Goal: Task Accomplishment & Management: Manage account settings

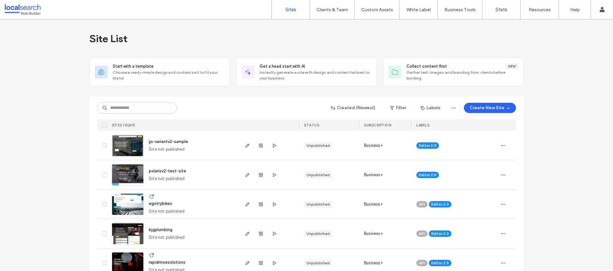
click at [168, 103] on input at bounding box center [137, 107] width 80 height 11
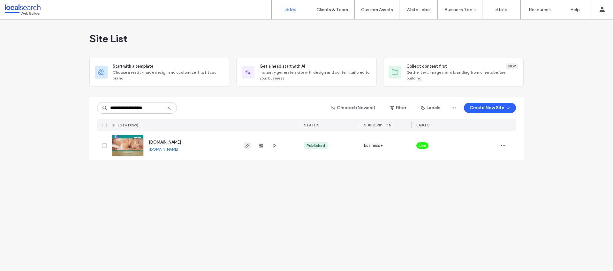
type input "**********"
click at [248, 149] on span "button" at bounding box center [248, 146] width 8 height 8
type input "********"
click at [426, 147] on span "Live" at bounding box center [422, 146] width 7 height 6
click at [428, 142] on span at bounding box center [428, 141] width 5 height 5
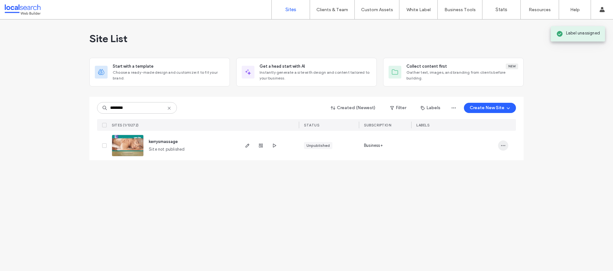
click at [498, 147] on span "button" at bounding box center [503, 146] width 10 height 10
click at [473, 194] on div "Assign Label" at bounding box center [479, 199] width 57 height 12
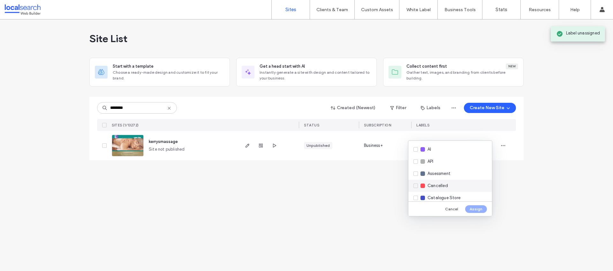
click at [458, 184] on div "Cancelled" at bounding box center [451, 186] width 84 height 12
click at [472, 213] on div "Cancel Assign" at bounding box center [451, 209] width 84 height 15
click at [472, 211] on button "Assign" at bounding box center [476, 209] width 22 height 8
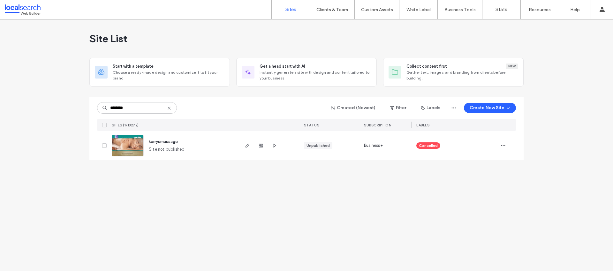
click at [171, 111] on icon at bounding box center [169, 108] width 5 height 5
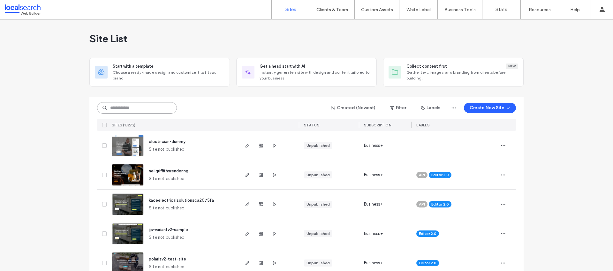
click at [134, 105] on input at bounding box center [137, 107] width 80 height 11
paste input "********"
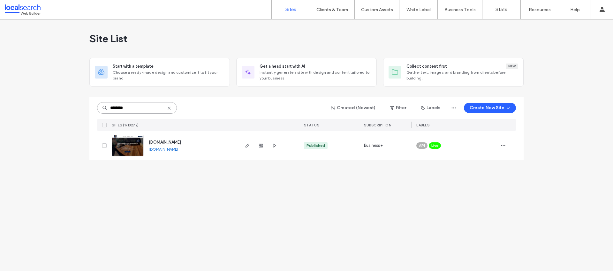
type input "********"
click at [178, 151] on link "www.renovocontractors.com.au" at bounding box center [163, 149] width 29 height 5
click at [245, 144] on icon "button" at bounding box center [247, 145] width 5 height 5
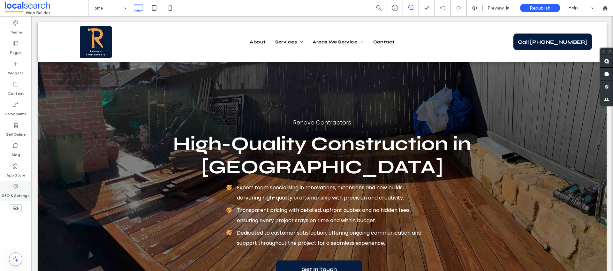
click at [21, 188] on div "SEO & Settings" at bounding box center [15, 191] width 31 height 20
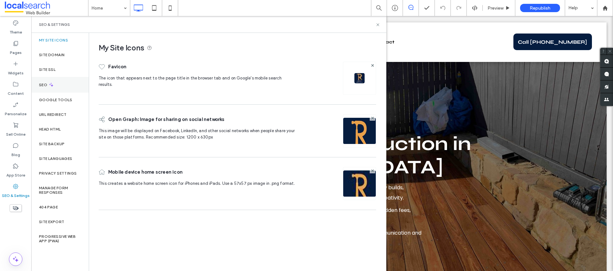
click at [50, 87] on icon at bounding box center [51, 84] width 5 height 5
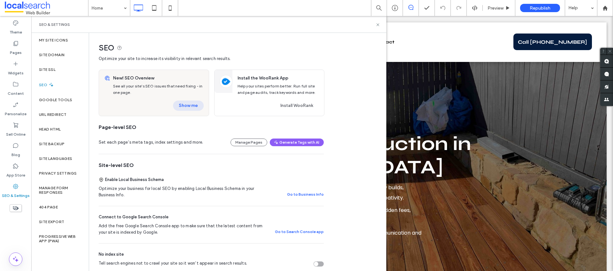
click at [188, 109] on button "Show me" at bounding box center [188, 106] width 31 height 10
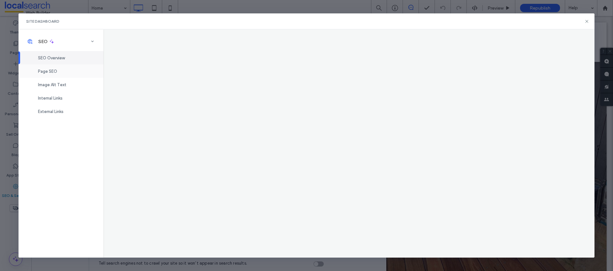
click at [55, 73] on span "Page SEO" at bounding box center [47, 71] width 19 height 5
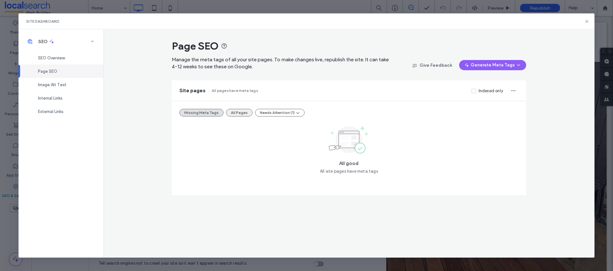
click at [236, 111] on button "All Pages" at bounding box center [239, 113] width 27 height 8
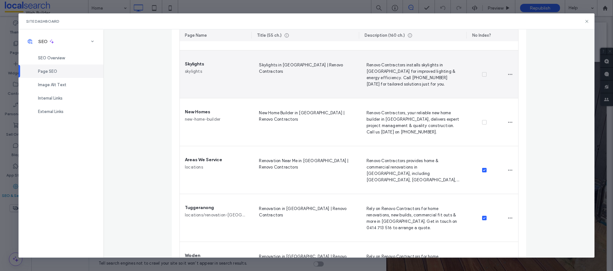
scroll to position [496, 0]
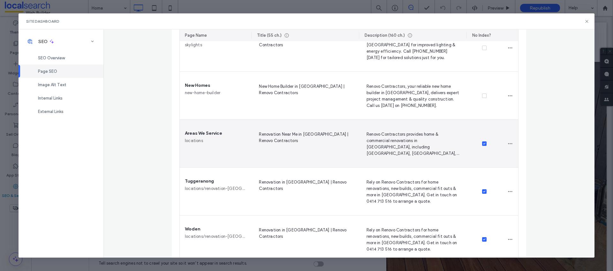
click at [483, 144] on icon at bounding box center [484, 144] width 2 height 2
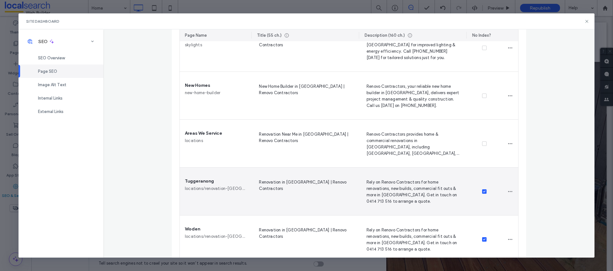
click at [484, 193] on span at bounding box center [484, 191] width 4 height 4
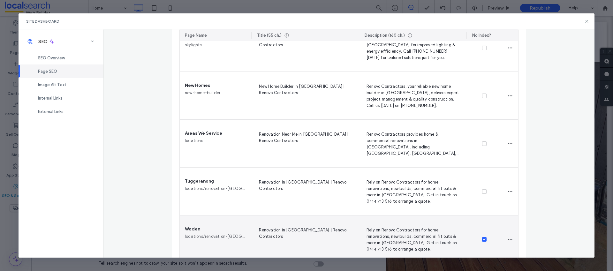
click at [482, 237] on div at bounding box center [485, 240] width 36 height 48
click at [483, 239] on icon at bounding box center [484, 240] width 3 height 2
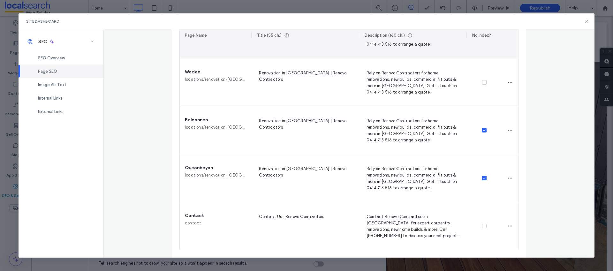
scroll to position [653, 0]
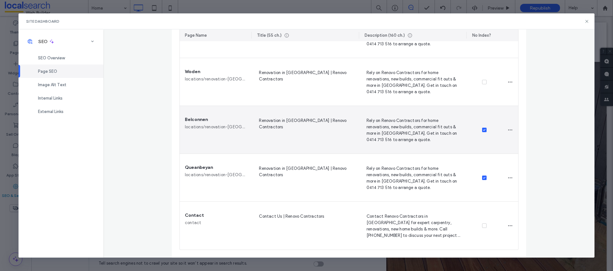
click at [482, 128] on span at bounding box center [484, 130] width 4 height 4
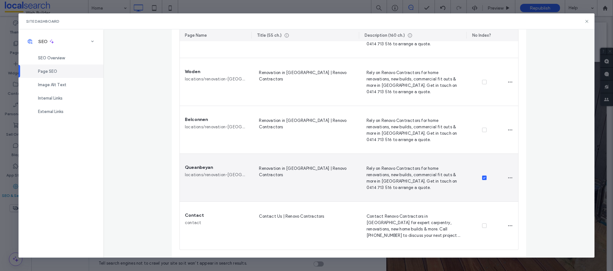
click at [481, 180] on div at bounding box center [485, 178] width 36 height 48
click at [483, 177] on icon at bounding box center [484, 178] width 3 height 2
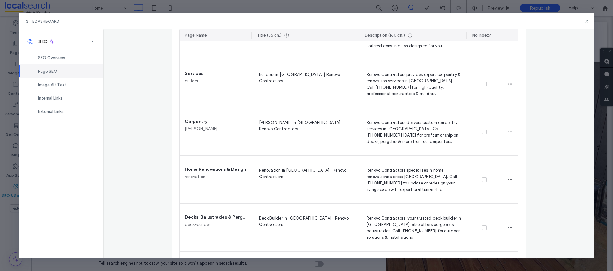
scroll to position [0, 0]
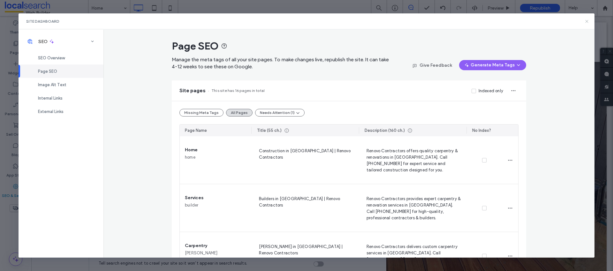
click at [585, 22] on icon at bounding box center [587, 21] width 5 height 5
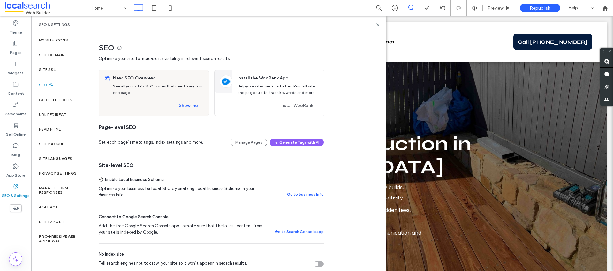
click at [375, 24] on div "SEO & Settings" at bounding box center [209, 24] width 340 height 5
click at [377, 23] on use at bounding box center [378, 24] width 3 height 3
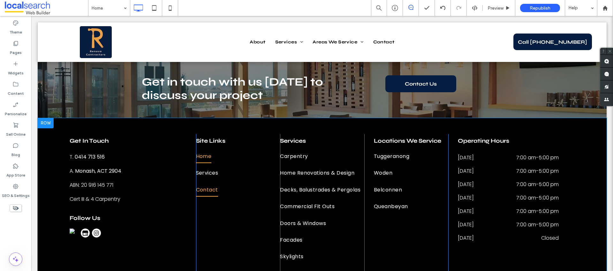
scroll to position [2256, 0]
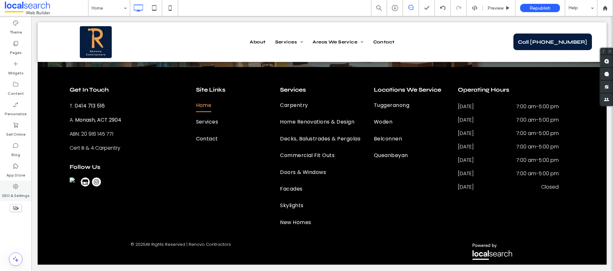
click at [10, 188] on div "SEO & Settings" at bounding box center [15, 191] width 31 height 20
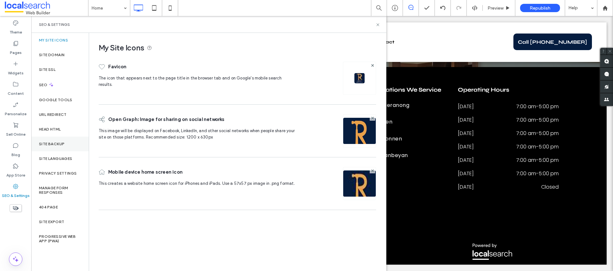
click at [44, 142] on label "Site Backup" at bounding box center [52, 144] width 26 height 4
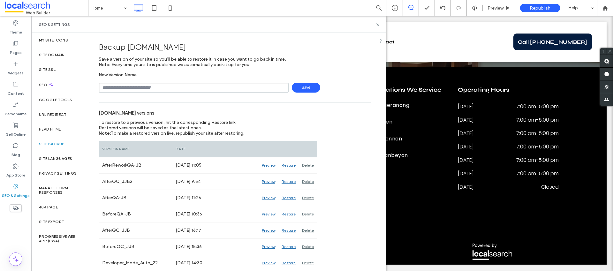
click at [378, 27] on div "SEO & Settings" at bounding box center [208, 24] width 355 height 17
click at [377, 24] on icon at bounding box center [378, 24] width 5 height 5
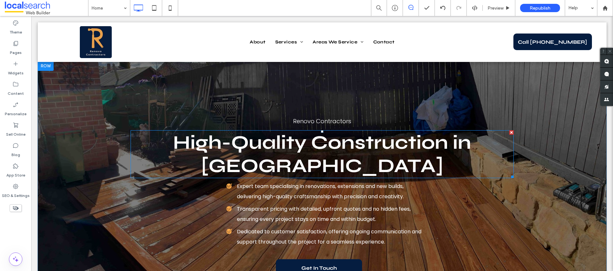
scroll to position [0, 0]
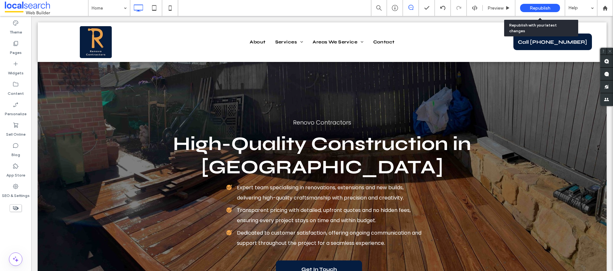
click at [548, 10] on span "Republish" at bounding box center [540, 7] width 21 height 5
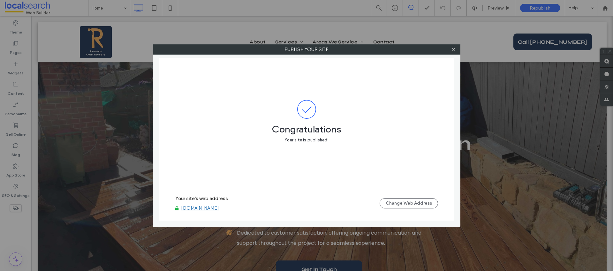
click at [205, 206] on link "www.renovocontractors.com.au" at bounding box center [200, 208] width 38 height 6
click at [452, 50] on icon at bounding box center [453, 49] width 5 height 5
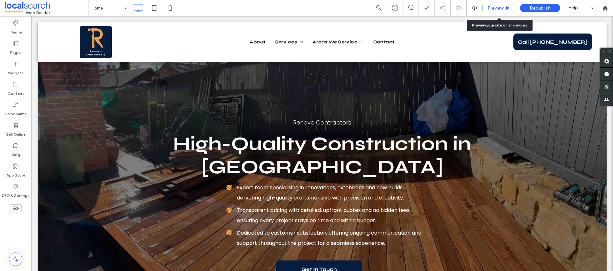
click at [497, 12] on div "Preview" at bounding box center [499, 8] width 33 height 16
click at [499, 9] on span "Preview" at bounding box center [496, 7] width 16 height 5
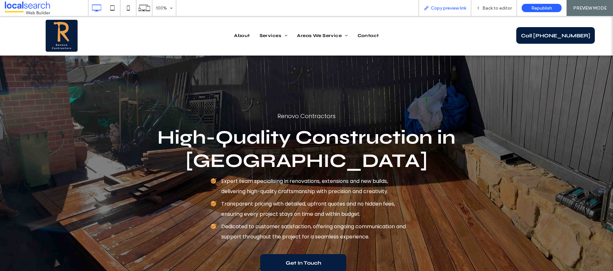
click at [452, 10] on span "Copy preview link" at bounding box center [448, 7] width 35 height 5
click at [499, 11] on div "Back to editor" at bounding box center [494, 8] width 46 height 16
click at [504, 7] on span "Back to editor" at bounding box center [497, 7] width 29 height 5
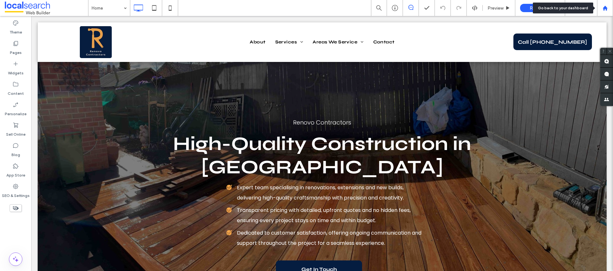
click at [608, 8] on icon at bounding box center [605, 7] width 5 height 5
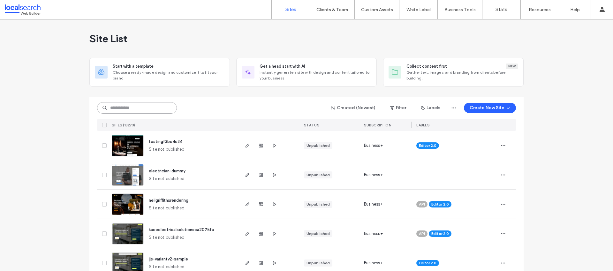
click at [142, 105] on input at bounding box center [137, 107] width 80 height 11
paste input "**********"
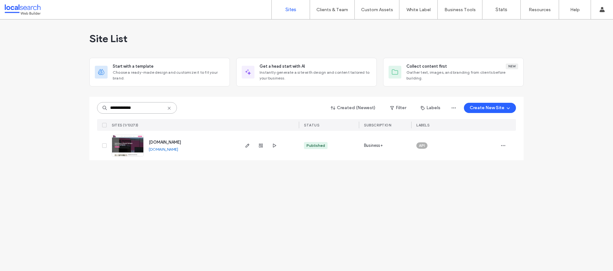
type input "**********"
click at [178, 149] on link "www.gadsglass.com" at bounding box center [163, 149] width 29 height 5
click at [249, 148] on icon "button" at bounding box center [247, 145] width 5 height 5
type input "********"
click at [499, 144] on span "button" at bounding box center [503, 146] width 10 height 10
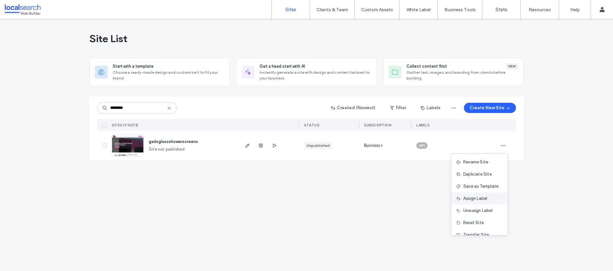
click at [472, 197] on span "Assign Label" at bounding box center [476, 198] width 24 height 6
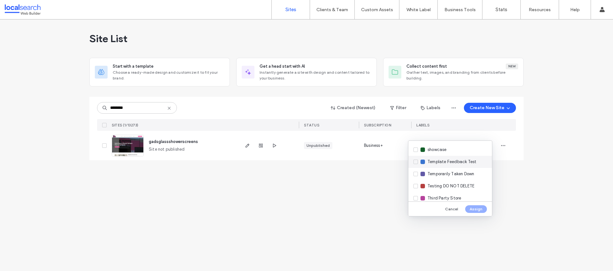
scroll to position [199, 0]
click at [441, 147] on span "Replaced by new build" at bounding box center [450, 145] width 44 height 6
click at [473, 208] on button "Assign" at bounding box center [476, 209] width 22 height 8
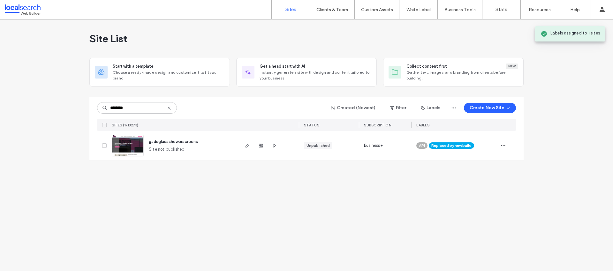
click at [170, 109] on icon at bounding box center [169, 108] width 5 height 5
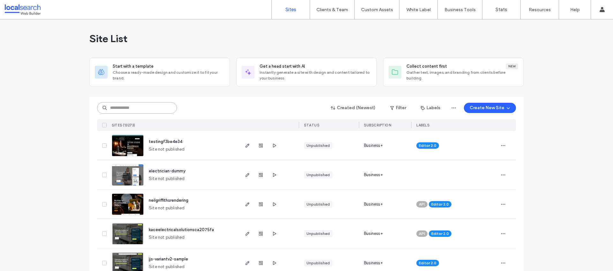
click at [141, 111] on input at bounding box center [137, 107] width 80 height 11
paste input "********"
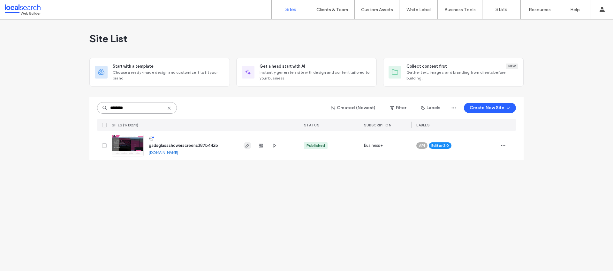
type input "********"
click at [245, 146] on icon "button" at bounding box center [247, 145] width 5 height 5
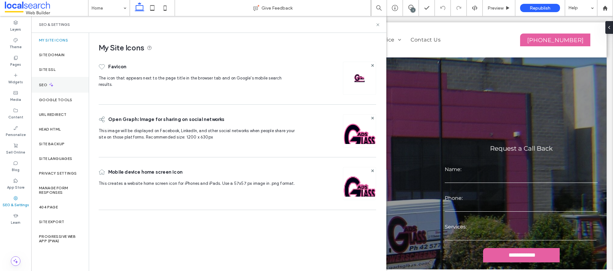
click at [65, 88] on div "SEO" at bounding box center [59, 85] width 57 height 16
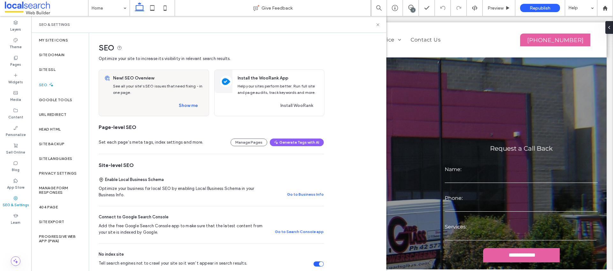
click at [319, 264] on div "Tell search engines not to crawl your site so it won’t appear in search results." at bounding box center [321, 264] width 4 height 4
click at [70, 57] on div "Site Domain" at bounding box center [59, 55] width 57 height 15
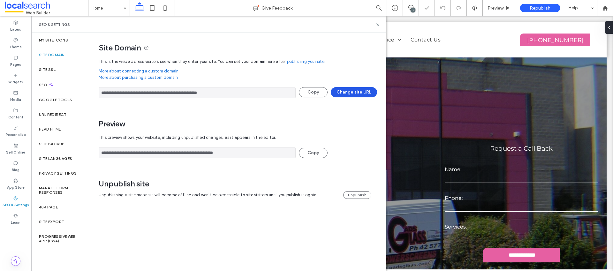
click at [357, 93] on button "Change site URL" at bounding box center [354, 92] width 46 height 10
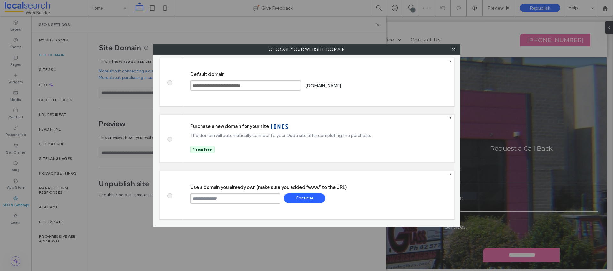
click at [209, 198] on input "text" at bounding box center [235, 199] width 90 height 10
paste input "**********"
type input "**********"
click at [289, 199] on div "Continue" at bounding box center [305, 199] width 42 height 10
type input "**********"
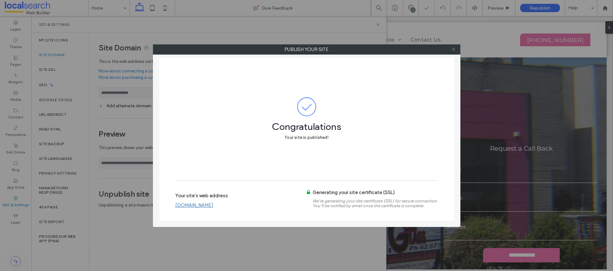
click at [454, 50] on icon at bounding box center [453, 49] width 5 height 5
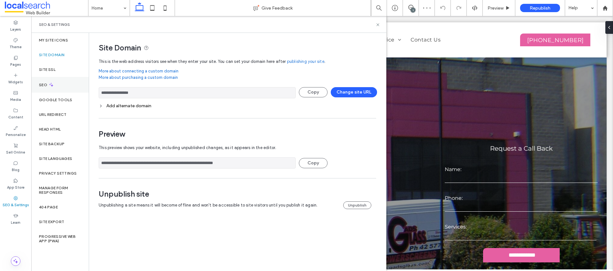
click at [52, 81] on div "SEO" at bounding box center [59, 85] width 57 height 16
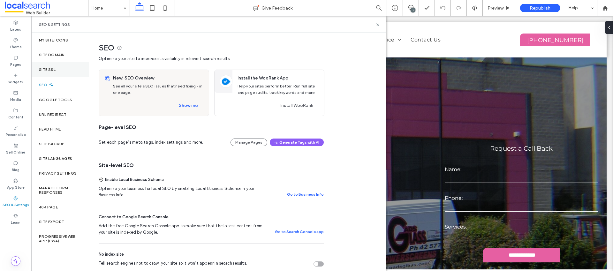
click at [56, 73] on div "Site SSL" at bounding box center [59, 69] width 57 height 15
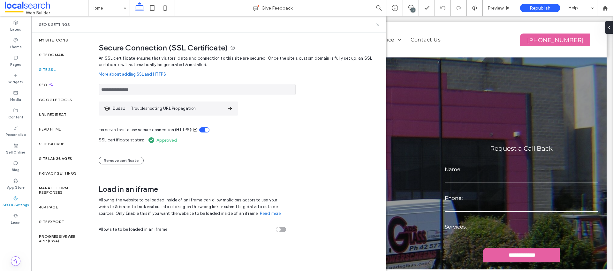
click at [378, 26] on icon at bounding box center [378, 24] width 5 height 5
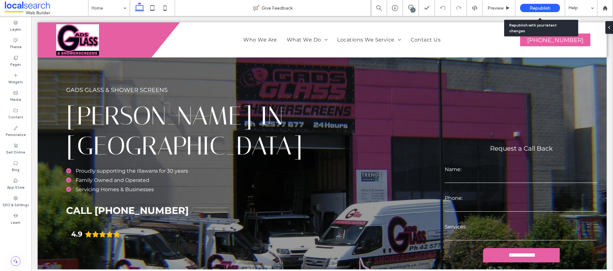
click at [540, 10] on span "Republish" at bounding box center [540, 7] width 21 height 5
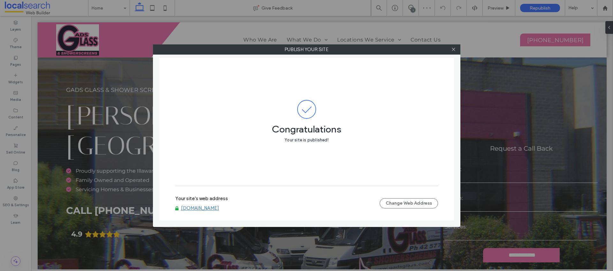
click at [219, 209] on link "[DOMAIN_NAME]" at bounding box center [200, 208] width 38 height 6
click at [453, 48] on icon at bounding box center [453, 49] width 5 height 5
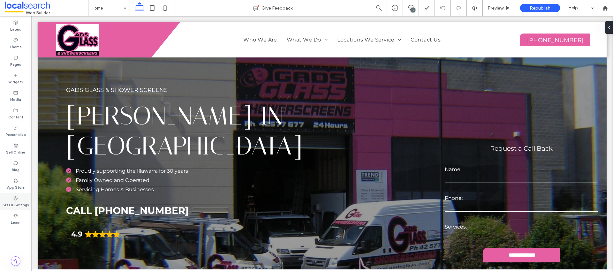
click at [21, 204] on label "SEO & Settings" at bounding box center [16, 204] width 27 height 7
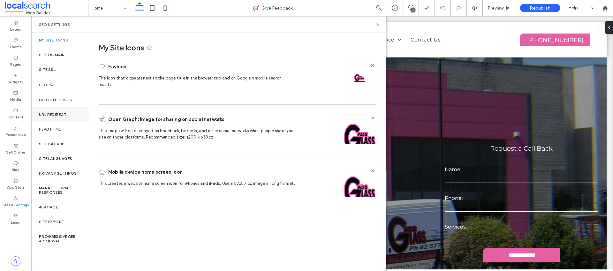
click at [67, 115] on div "URL Redirect" at bounding box center [59, 114] width 57 height 15
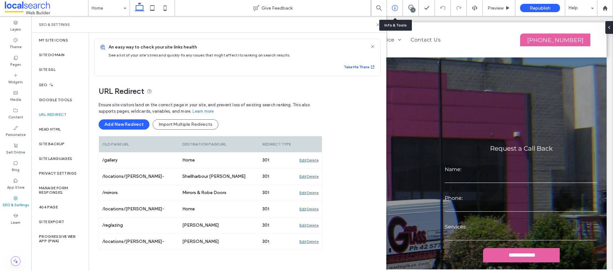
click at [396, 10] on icon at bounding box center [395, 8] width 6 height 6
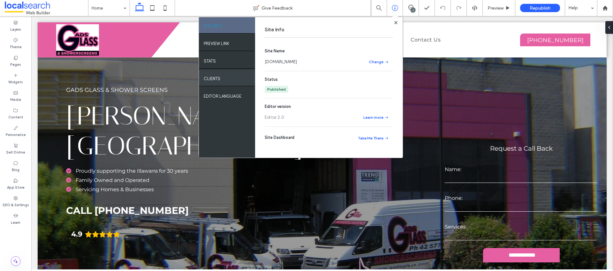
click at [222, 80] on div "Clients" at bounding box center [227, 78] width 56 height 16
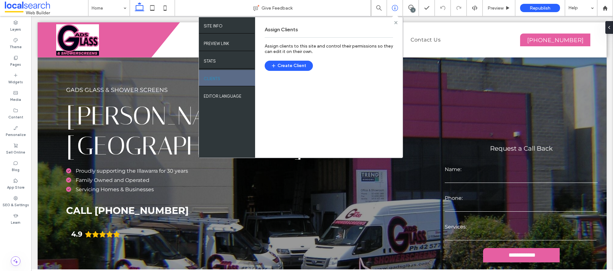
click at [396, 22] on use at bounding box center [395, 22] width 3 height 3
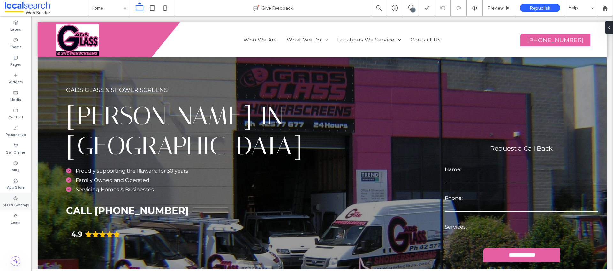
click at [16, 200] on icon at bounding box center [15, 198] width 5 height 5
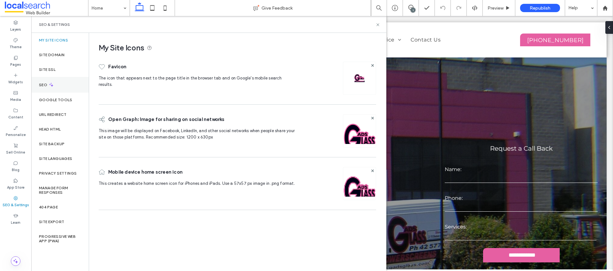
click at [72, 82] on div "SEO" at bounding box center [59, 85] width 57 height 16
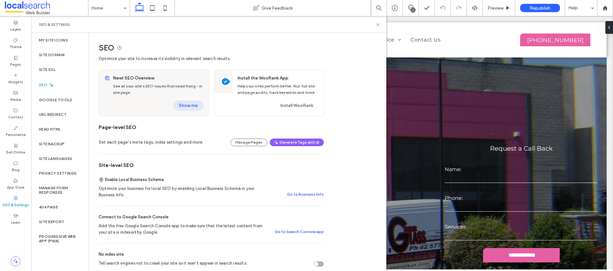
click at [176, 102] on button "Show me" at bounding box center [188, 106] width 31 height 10
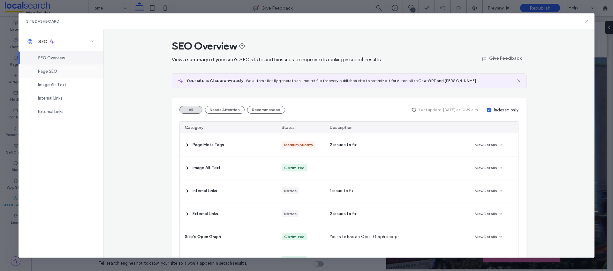
click at [62, 73] on div "Page SEO" at bounding box center [61, 71] width 85 height 13
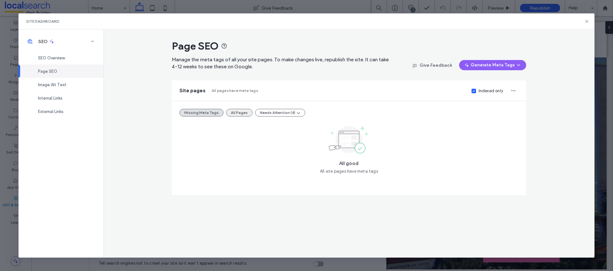
click at [235, 112] on button "All Pages" at bounding box center [239, 113] width 27 height 8
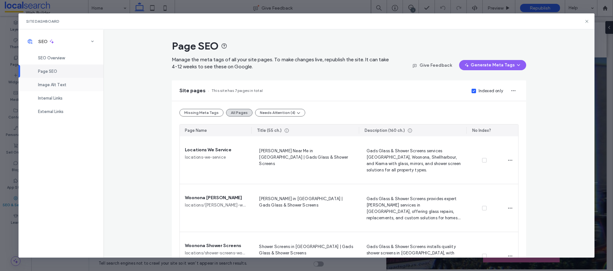
click at [64, 82] on span "Image Alt Text" at bounding box center [52, 84] width 28 height 5
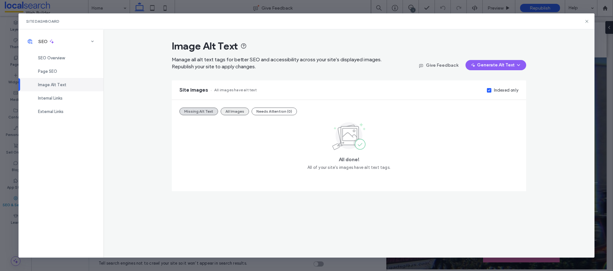
click at [230, 111] on button "All Images" at bounding box center [235, 112] width 28 height 8
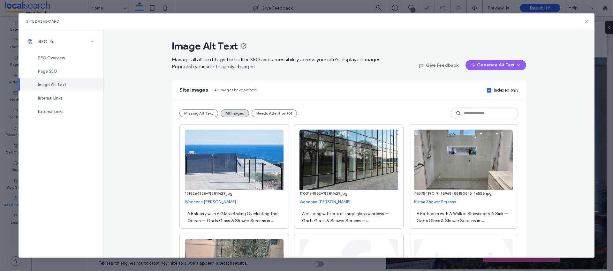
scroll to position [411, 0]
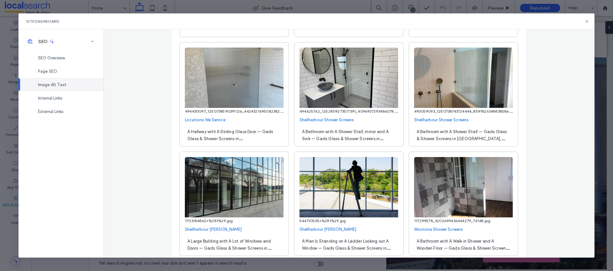
click at [467, 139] on span "A Bathroom with A Shower Stall — Gads Glass & Shower Screens in Shellhabour, NSW" at bounding box center [462, 138] width 90 height 19
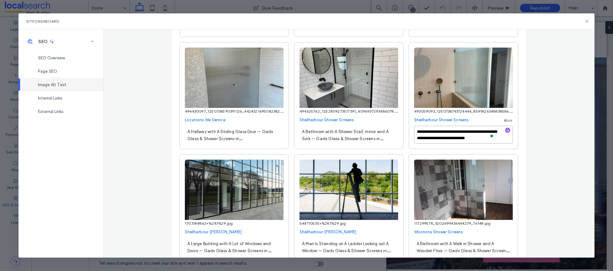
click at [482, 137] on textarea "**********" at bounding box center [463, 135] width 99 height 18
type textarea "**********"
click at [540, 160] on div "**********" at bounding box center [349, 143] width 492 height 228
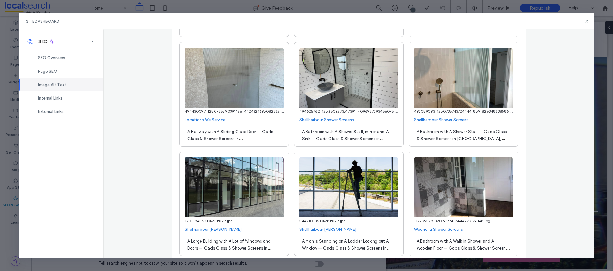
click at [321, 134] on span "A Bathroom with A Shower Stall, mirror and A Sink — Gads Glass & Shower Screens…" at bounding box center [346, 138] width 88 height 19
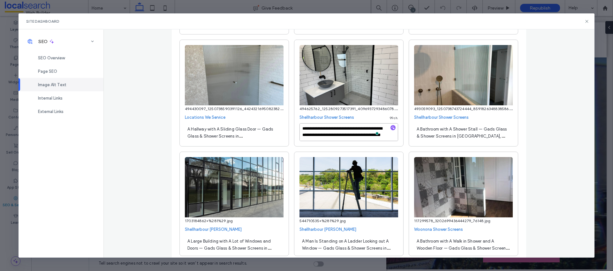
scroll to position [7, 0]
drag, startPoint x: 335, startPoint y: 135, endPoint x: 339, endPoint y: 137, distance: 3.7
click at [335, 136] on textarea "**********" at bounding box center [349, 132] width 99 height 18
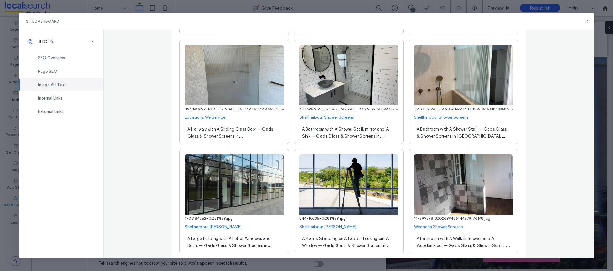
scroll to position [0, 0]
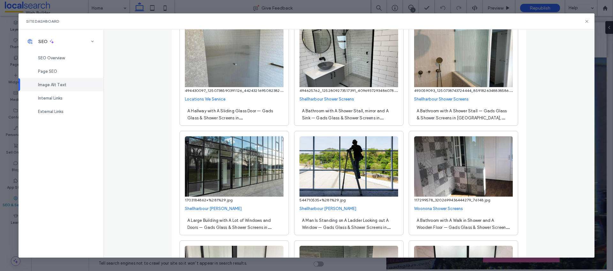
click at [341, 113] on div "A Bathroom with A Shower Stall, mirror and A Sink — Gads Glass & Shower Screens…" at bounding box center [349, 114] width 99 height 18
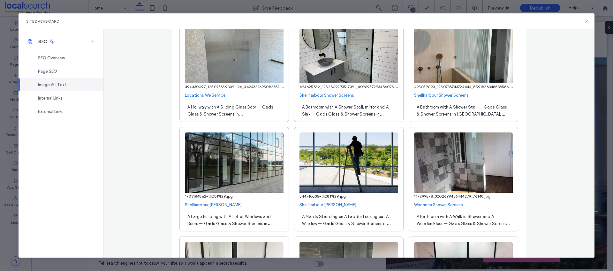
scroll to position [433, 0]
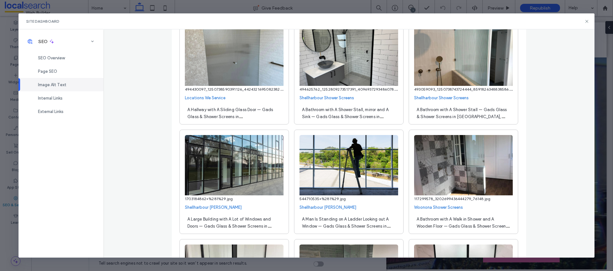
click at [544, 107] on div "**********" at bounding box center [349, 143] width 492 height 228
click at [316, 227] on span "A Man Is Standing on A Ladder Looking out A Window — Gads Glass & Shower Screen…" at bounding box center [346, 226] width 88 height 19
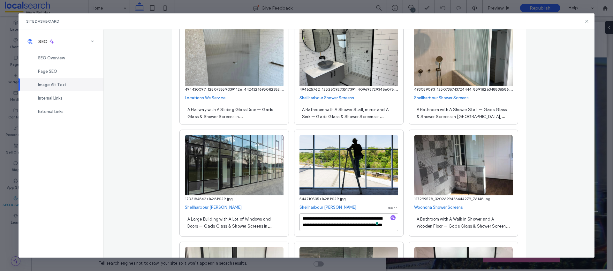
scroll to position [7, 0]
click at [335, 226] on textarea "**********" at bounding box center [349, 222] width 99 height 18
type textarea "**********"
click at [247, 222] on div "A Large Building with A Lot of Windows and Doors — Gads Glass & Shower Screens …" at bounding box center [234, 222] width 99 height 18
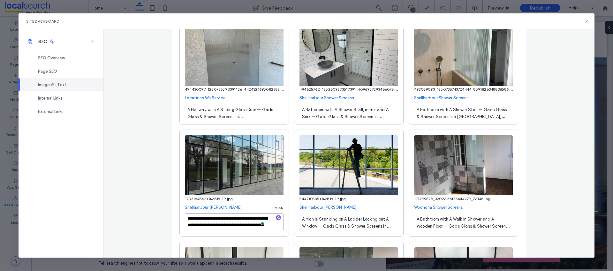
click at [220, 226] on textarea "**********" at bounding box center [234, 222] width 99 height 18
type textarea "**********"
click at [165, 216] on div "**********" at bounding box center [349, 143] width 492 height 228
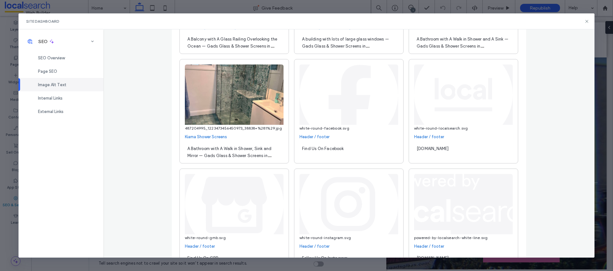
scroll to position [522, 0]
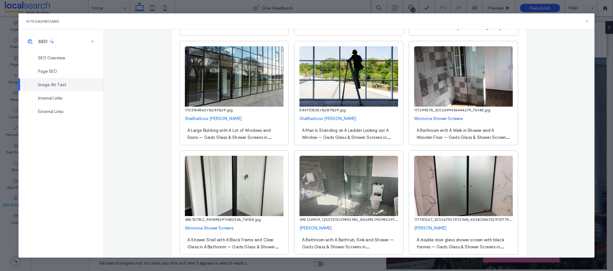
click at [588, 20] on icon at bounding box center [587, 21] width 5 height 5
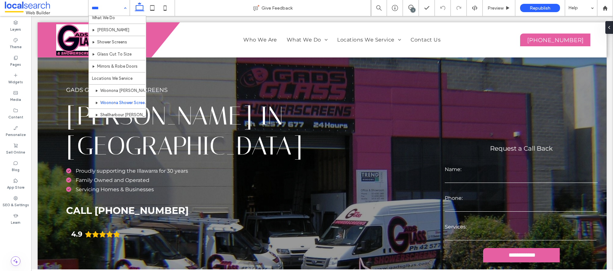
scroll to position [80, 0]
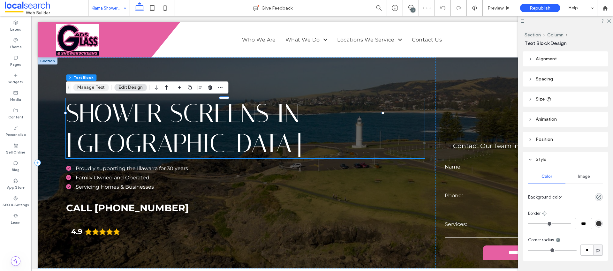
click at [92, 84] on button "Manage Text" at bounding box center [91, 88] width 36 height 8
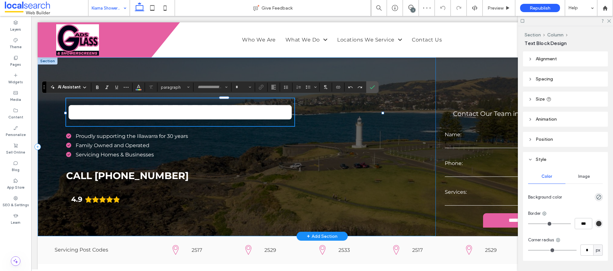
type input "********"
type input "**"
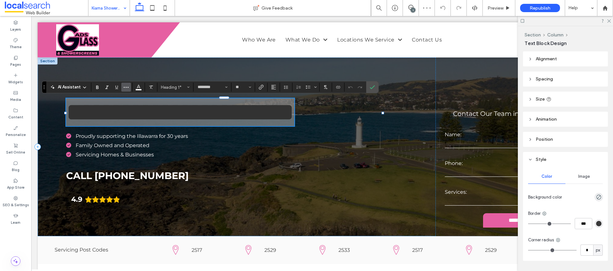
click at [124, 87] on use "More" at bounding box center [126, 87] width 5 height 1
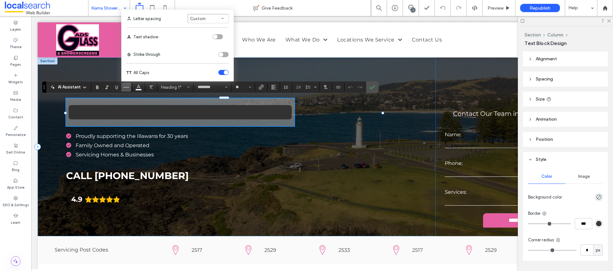
click at [223, 72] on div "toggle" at bounding box center [223, 72] width 10 height 5
click at [374, 89] on icon "Confirm" at bounding box center [372, 87] width 5 height 5
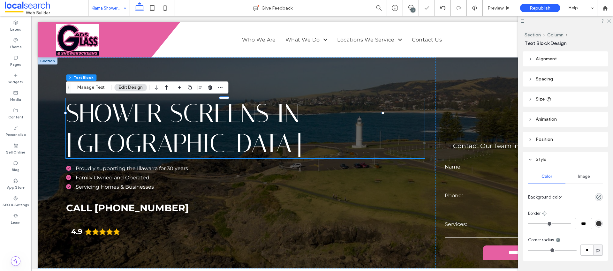
click at [609, 20] on icon at bounding box center [609, 21] width 4 height 4
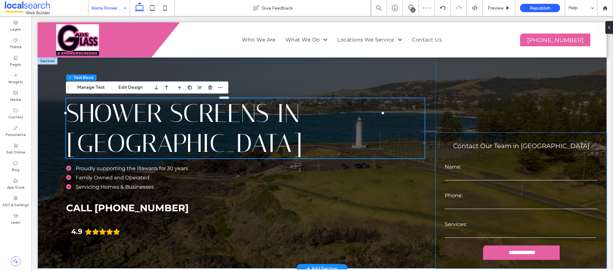
click at [544, 142] on span "Contact Our Team in Kiama" at bounding box center [521, 146] width 136 height 8
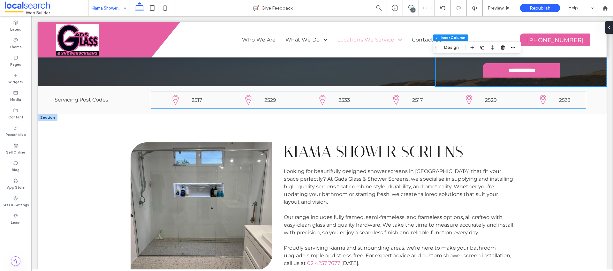
scroll to position [184, 0]
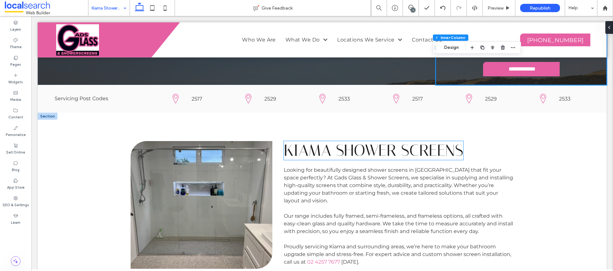
click at [303, 141] on span "kiama shower screens" at bounding box center [374, 150] width 180 height 19
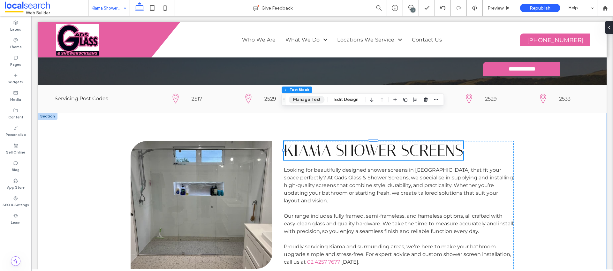
click at [299, 103] on button "Manage Text" at bounding box center [307, 100] width 36 height 8
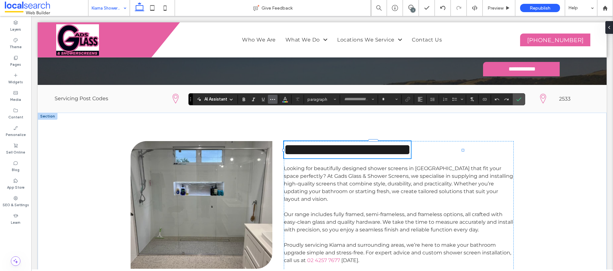
type input "********"
type input "**"
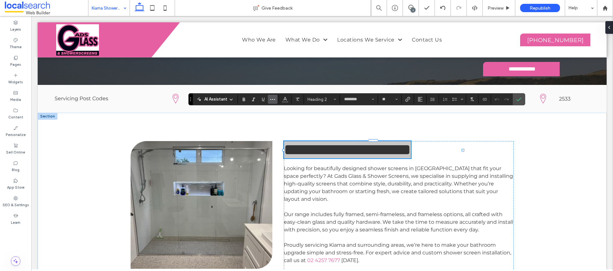
click at [274, 100] on icon "More" at bounding box center [272, 99] width 5 height 5
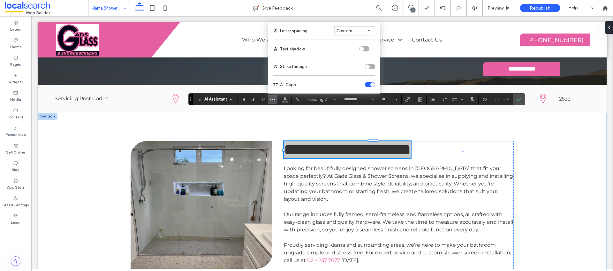
click at [373, 84] on div "toggle" at bounding box center [373, 84] width 4 height 4
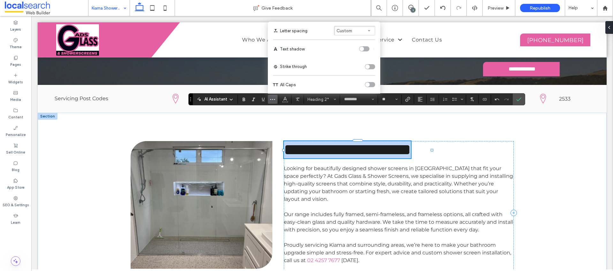
drag, startPoint x: 287, startPoint y: 119, endPoint x: 300, endPoint y: 119, distance: 13.4
click at [287, 142] on span "**********" at bounding box center [347, 150] width 127 height 16
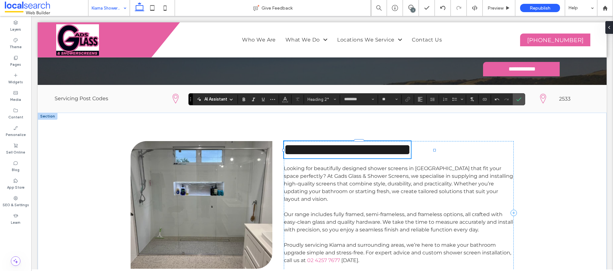
drag, startPoint x: 331, startPoint y: 123, endPoint x: 335, endPoint y: 122, distance: 3.6
click at [331, 142] on span "**********" at bounding box center [347, 150] width 127 height 16
click at [335, 142] on span "**********" at bounding box center [347, 150] width 127 height 16
click at [392, 142] on span "**********" at bounding box center [347, 150] width 127 height 16
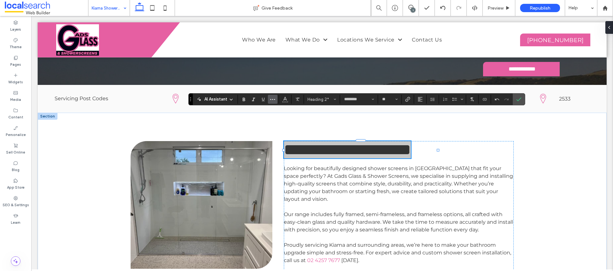
click at [272, 98] on icon "More" at bounding box center [272, 99] width 5 height 5
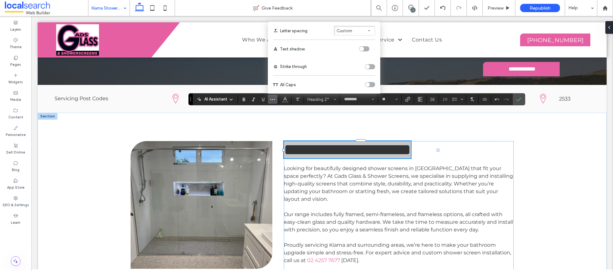
click at [370, 84] on div "toggle" at bounding box center [370, 84] width 10 height 5
click at [521, 99] on icon "Confirm" at bounding box center [519, 99] width 5 height 5
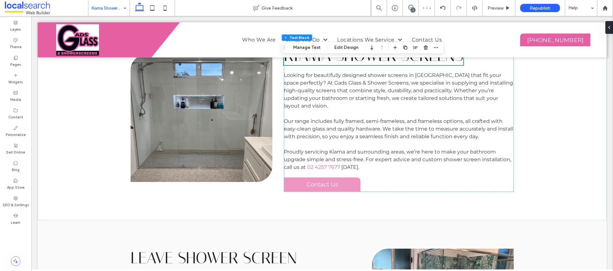
scroll to position [0, 0]
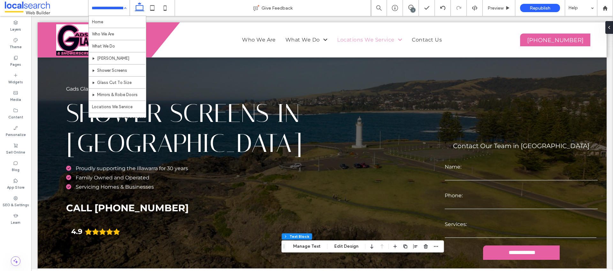
drag, startPoint x: 116, startPoint y: 19, endPoint x: 230, endPoint y: 22, distance: 114.4
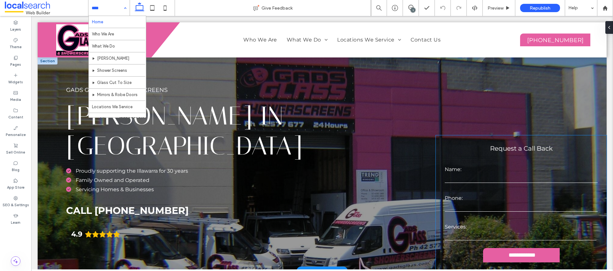
click at [494, 159] on div "**********" at bounding box center [521, 200] width 158 height 87
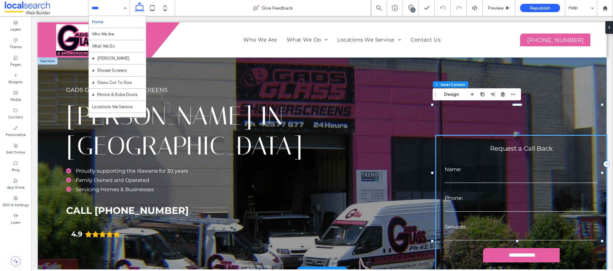
click at [488, 162] on div "**********" at bounding box center [521, 200] width 158 height 87
click at [477, 159] on div "**********" at bounding box center [521, 200] width 158 height 87
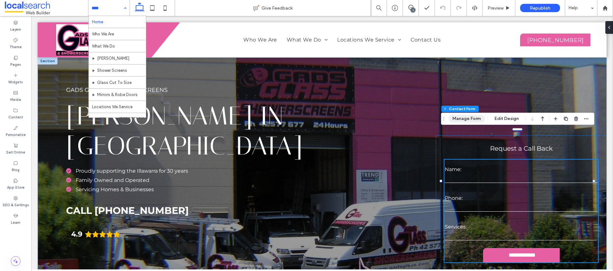
click at [475, 118] on button "Manage Form" at bounding box center [466, 119] width 37 height 8
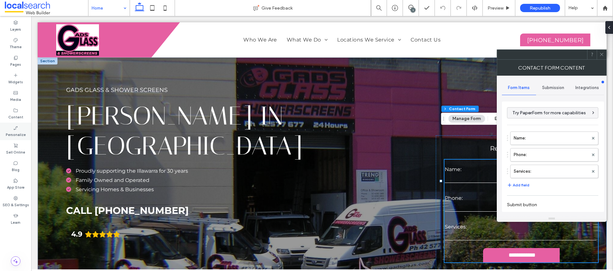
scroll to position [113, 0]
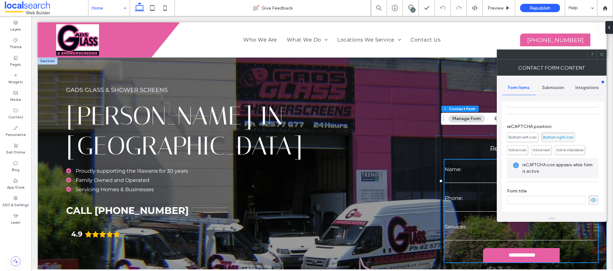
click at [556, 88] on span "Submission" at bounding box center [553, 87] width 22 height 5
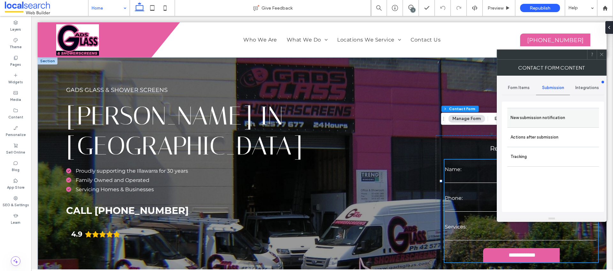
click at [536, 117] on label "New submission notification" at bounding box center [553, 117] width 85 height 13
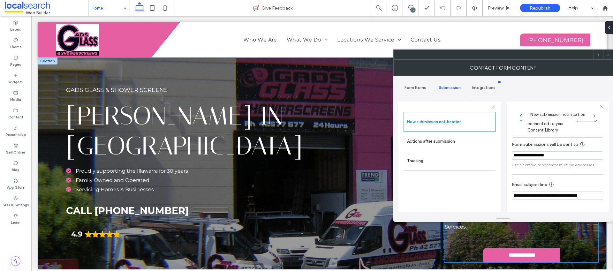
scroll to position [33, 0]
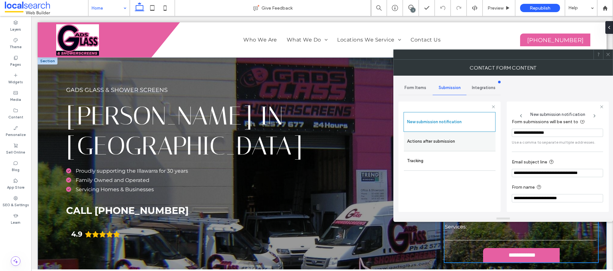
click at [464, 142] on label "Actions after submission" at bounding box center [449, 141] width 85 height 13
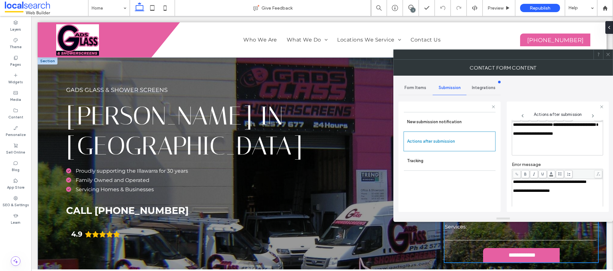
drag, startPoint x: 609, startPoint y: 57, endPoint x: 561, endPoint y: 62, distance: 48.8
click at [609, 57] on span at bounding box center [608, 55] width 5 height 10
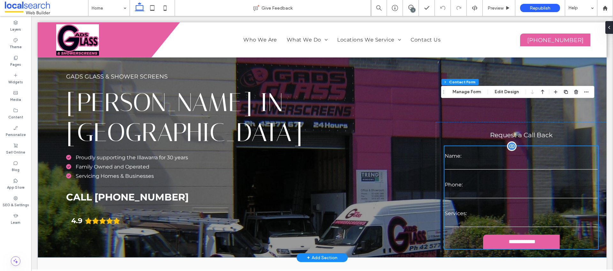
scroll to position [11, 0]
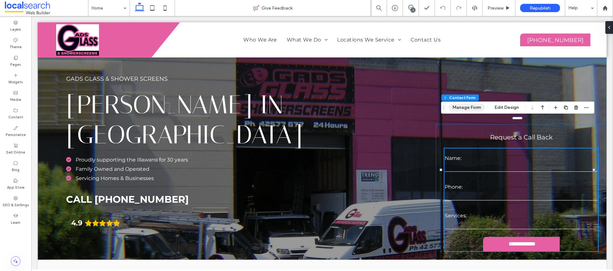
click at [463, 111] on button "Manage Form" at bounding box center [466, 108] width 37 height 8
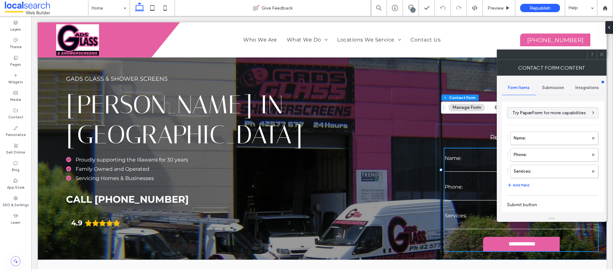
click at [600, 52] on icon at bounding box center [602, 54] width 5 height 5
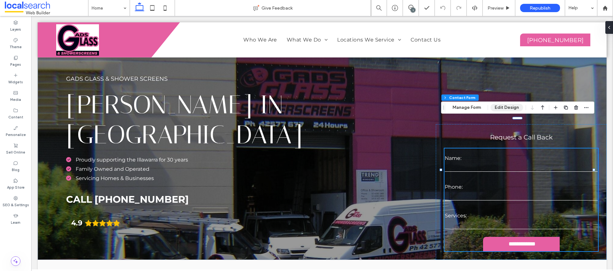
click at [501, 106] on button "Edit Design" at bounding box center [507, 108] width 33 height 8
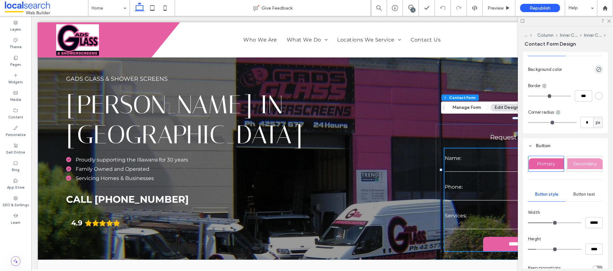
scroll to position [502, 0]
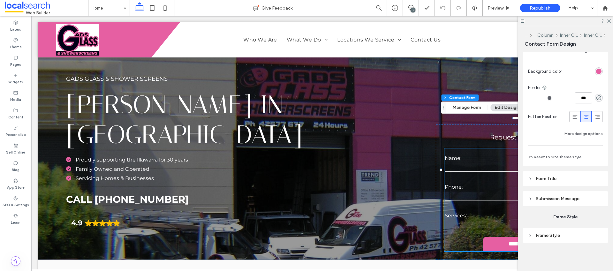
click at [554, 199] on span "Submission Message" at bounding box center [558, 198] width 44 height 5
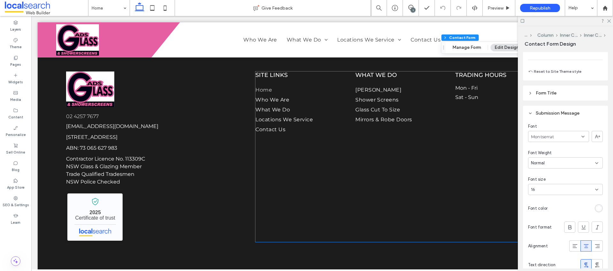
scroll to position [1437, 0]
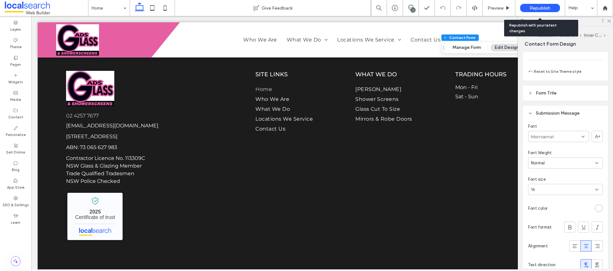
click at [532, 5] on div "Republish" at bounding box center [540, 8] width 40 height 8
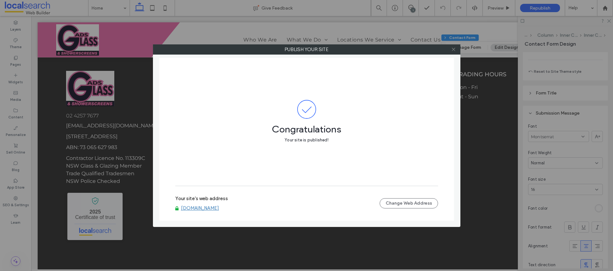
click at [453, 50] on icon at bounding box center [453, 49] width 5 height 5
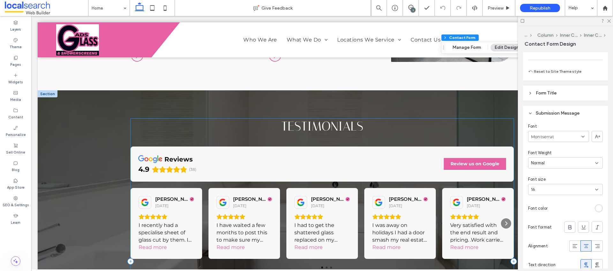
scroll to position [0, 0]
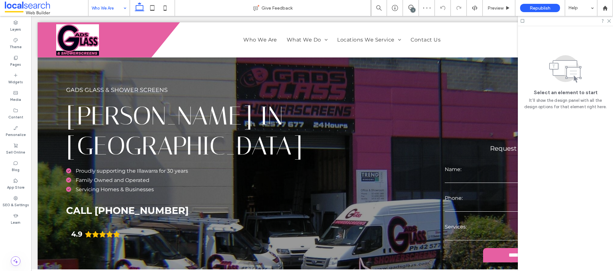
click at [118, 9] on input at bounding box center [108, 8] width 32 height 16
click at [118, 11] on input at bounding box center [108, 8] width 32 height 16
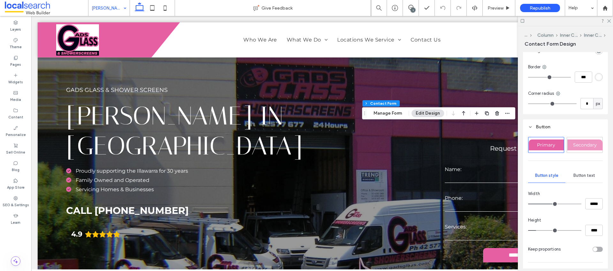
scroll to position [657, 0]
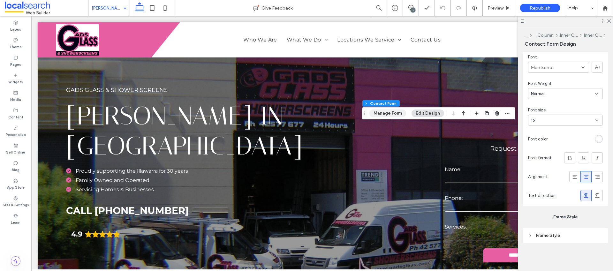
click at [392, 112] on button "Manage Form" at bounding box center [388, 114] width 37 height 8
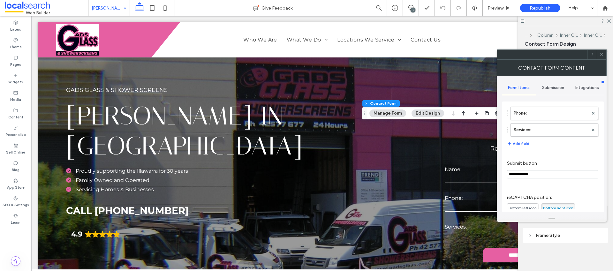
scroll to position [113, 0]
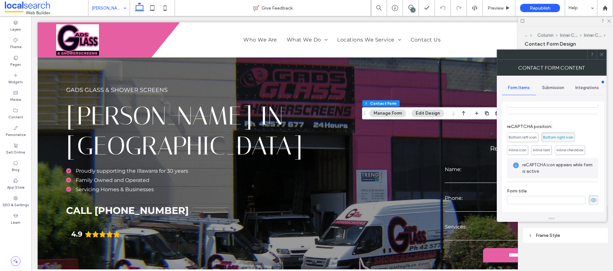
click at [552, 89] on span "Submission" at bounding box center [553, 87] width 22 height 5
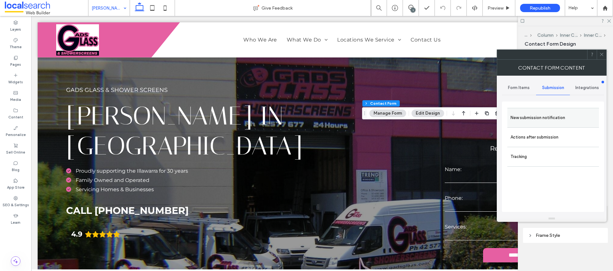
click at [544, 113] on label "New submission notification" at bounding box center [553, 117] width 85 height 13
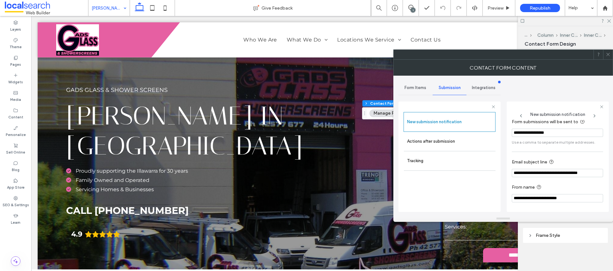
scroll to position [33, 0]
click at [449, 141] on label "Actions after submission" at bounding box center [449, 141] width 85 height 13
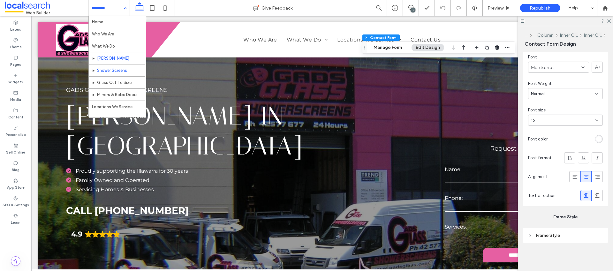
drag, startPoint x: 118, startPoint y: 66, endPoint x: 204, endPoint y: 60, distance: 87.1
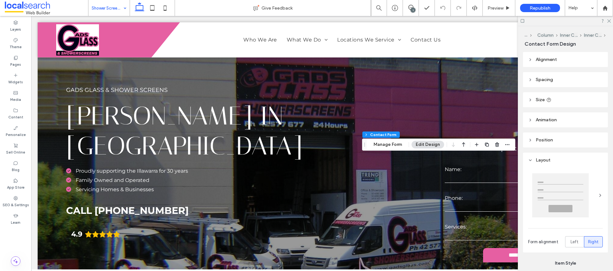
scroll to position [657, 0]
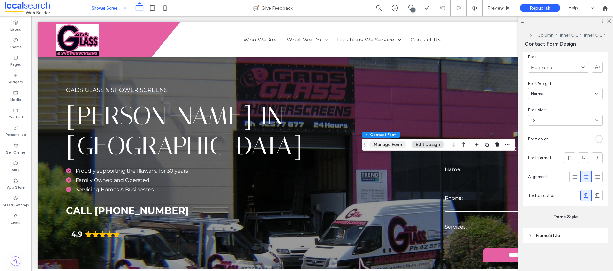
click at [392, 145] on button "Manage Form" at bounding box center [388, 145] width 37 height 8
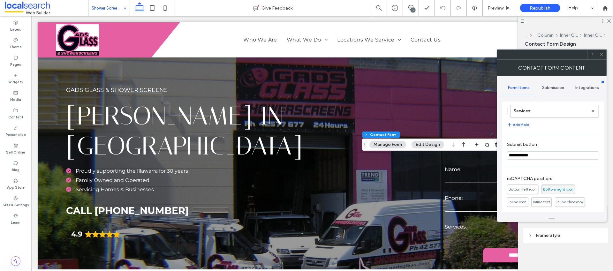
scroll to position [113, 0]
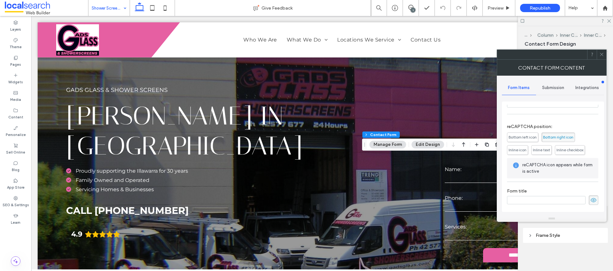
click at [550, 85] on span "Submission" at bounding box center [553, 87] width 22 height 5
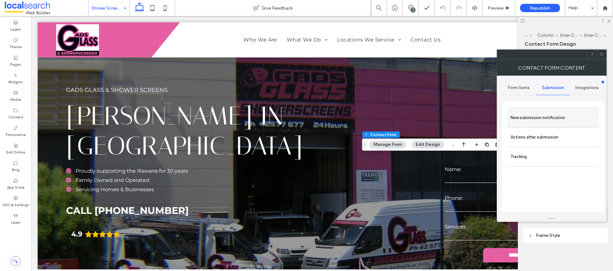
click at [541, 119] on label "New submission notification" at bounding box center [553, 117] width 85 height 13
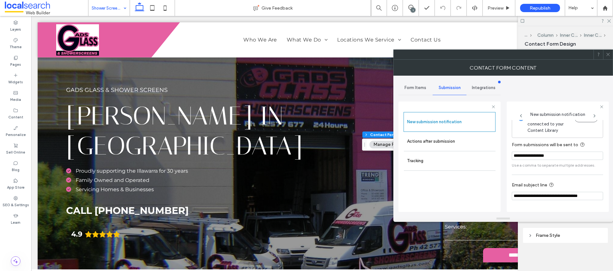
scroll to position [33, 0]
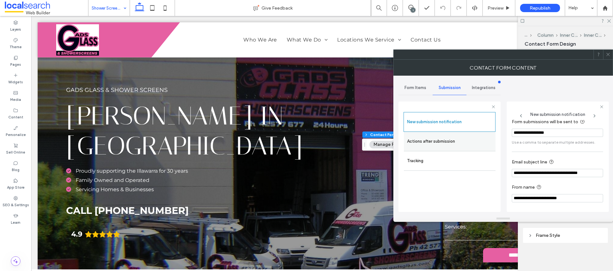
click at [460, 145] on label "Actions after submission" at bounding box center [449, 141] width 85 height 13
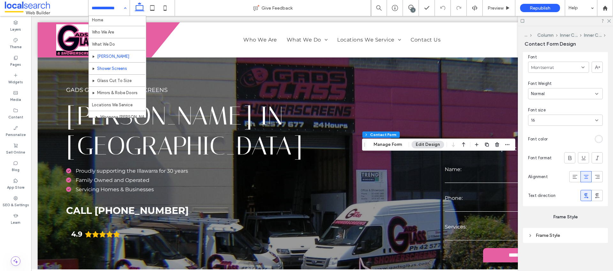
scroll to position [11, 0]
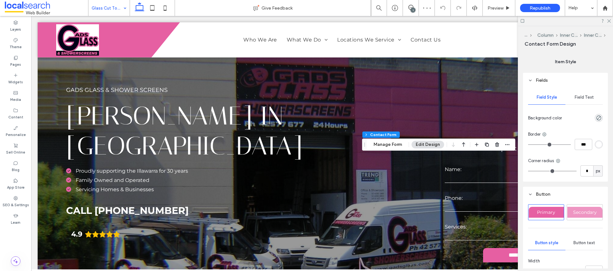
scroll to position [657, 0]
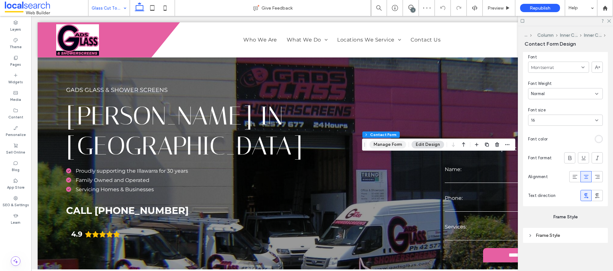
click at [384, 148] on button "Manage Form" at bounding box center [388, 145] width 37 height 8
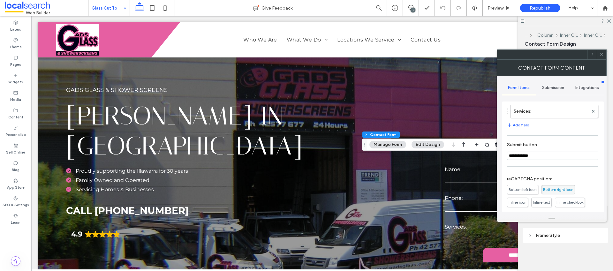
scroll to position [113, 0]
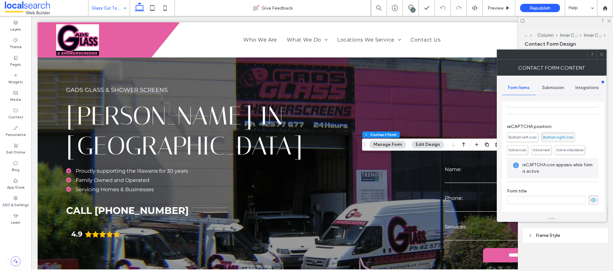
click at [548, 85] on span "Submission" at bounding box center [553, 87] width 22 height 5
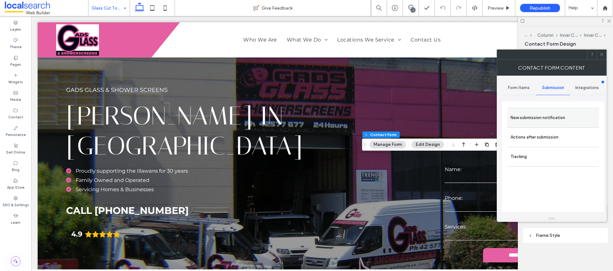
click at [535, 113] on label "New submission notification" at bounding box center [553, 117] width 85 height 13
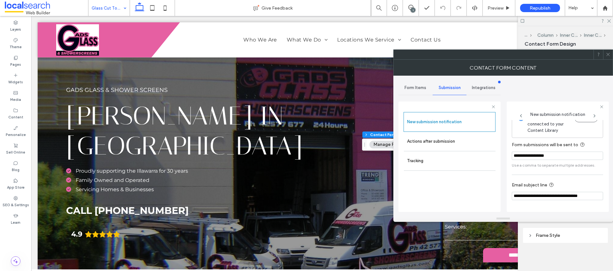
scroll to position [33, 0]
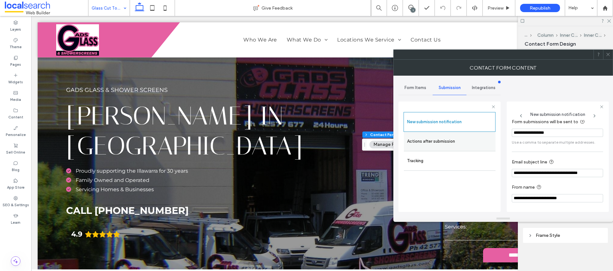
click at [467, 136] on label "Actions after submission" at bounding box center [449, 141] width 85 height 13
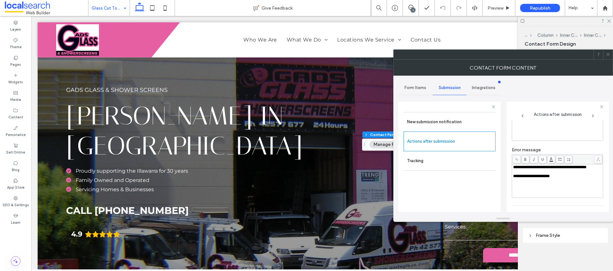
scroll to position [110, 0]
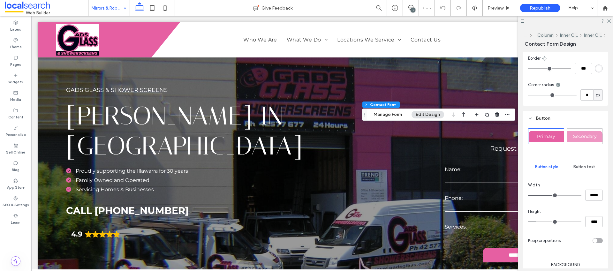
scroll to position [657, 0]
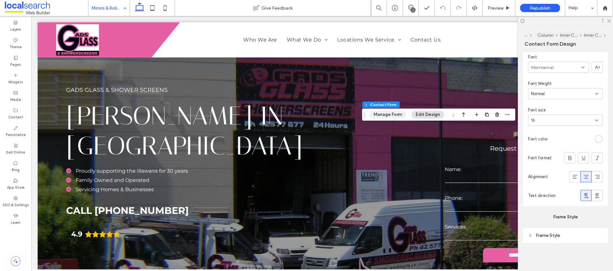
click at [377, 115] on button "Manage Form" at bounding box center [388, 115] width 37 height 8
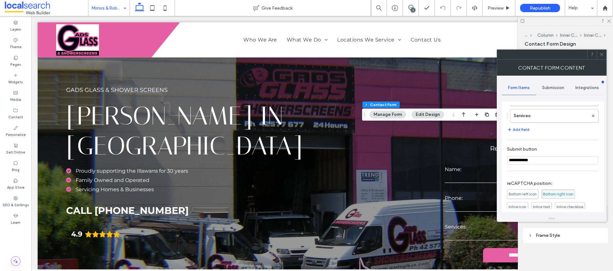
scroll to position [113, 0]
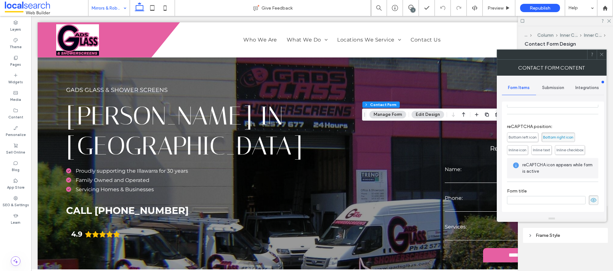
click at [545, 88] on span "Submission" at bounding box center [553, 87] width 22 height 5
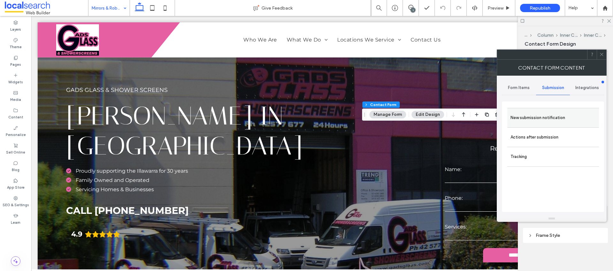
click at [535, 119] on label "New submission notification" at bounding box center [553, 117] width 85 height 13
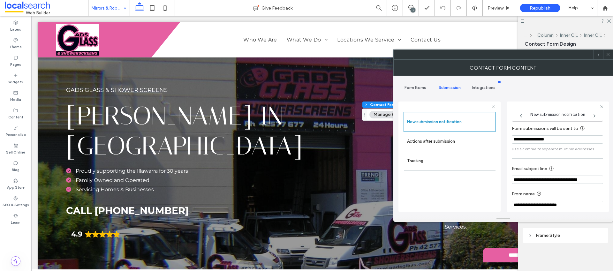
scroll to position [33, 0]
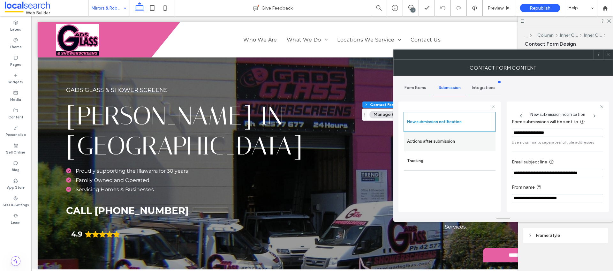
click at [460, 139] on label "Actions after submission" at bounding box center [449, 141] width 85 height 13
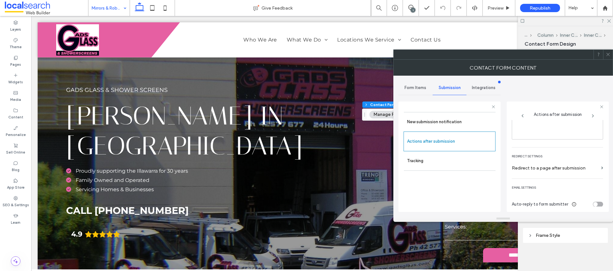
scroll to position [110, 0]
click at [608, 57] on span at bounding box center [608, 55] width 5 height 10
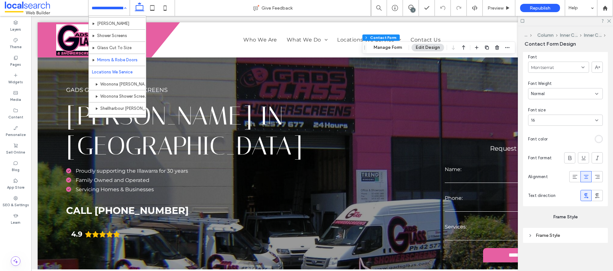
scroll to position [74, 0]
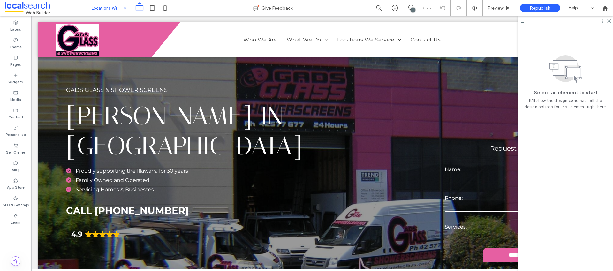
click at [111, 12] on input at bounding box center [108, 8] width 32 height 16
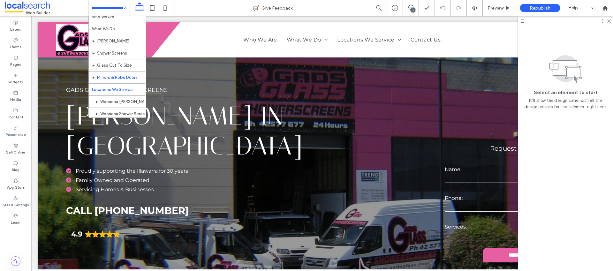
scroll to position [19, 0]
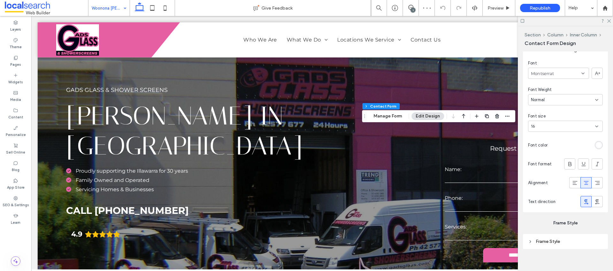
scroll to position [656, 0]
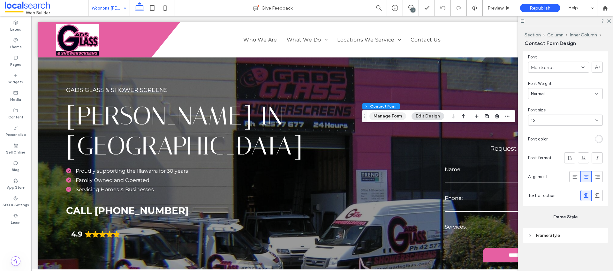
click at [385, 115] on button "Manage Form" at bounding box center [388, 116] width 37 height 8
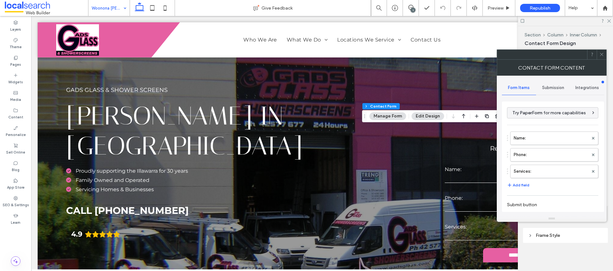
scroll to position [113, 0]
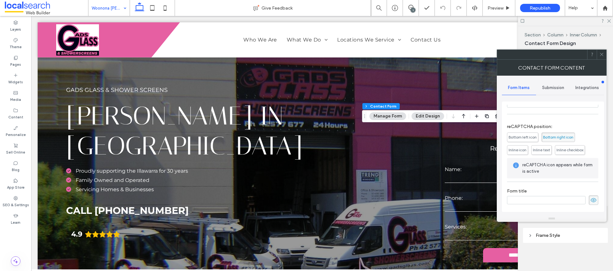
click at [546, 88] on span "Submission" at bounding box center [553, 87] width 22 height 5
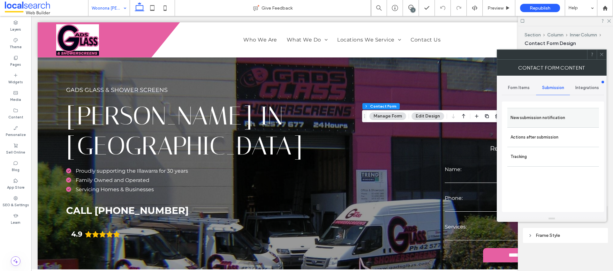
click at [527, 109] on div "New submission notification" at bounding box center [554, 117] width 92 height 19
click at [525, 114] on label "New submission notification" at bounding box center [553, 117] width 85 height 13
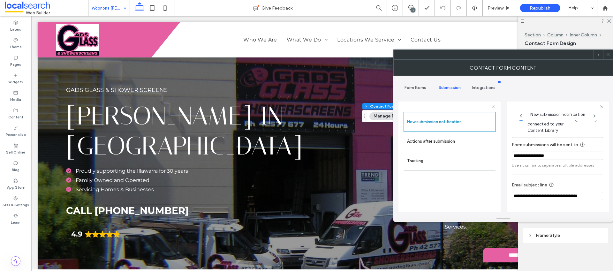
scroll to position [33, 0]
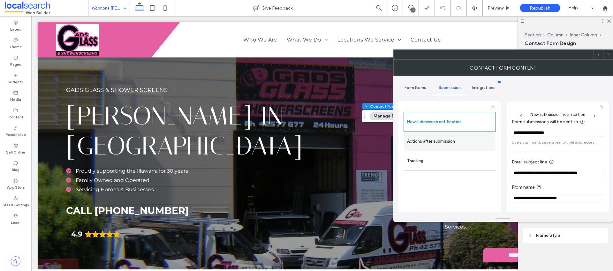
click at [465, 144] on label "Actions after submission" at bounding box center [449, 141] width 85 height 13
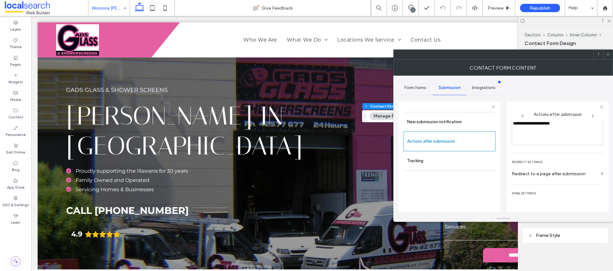
scroll to position [110, 0]
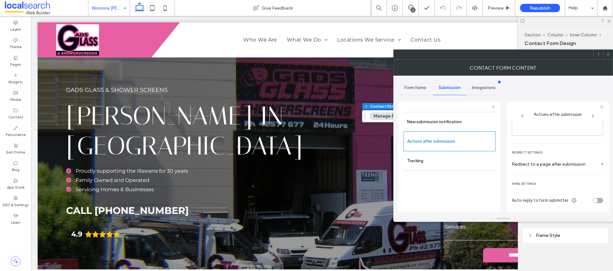
click at [606, 56] on icon at bounding box center [608, 54] width 5 height 5
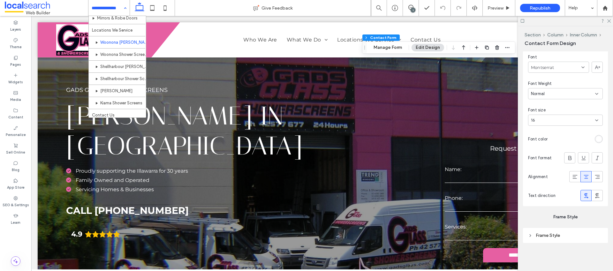
scroll to position [80, 0]
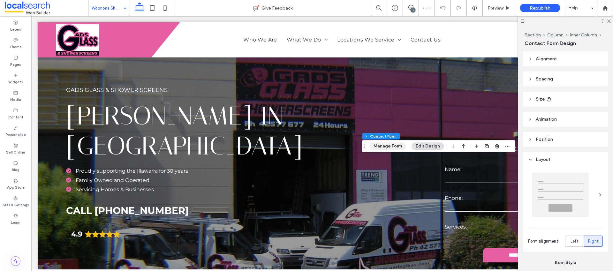
click at [399, 149] on button "Manage Form" at bounding box center [388, 146] width 37 height 8
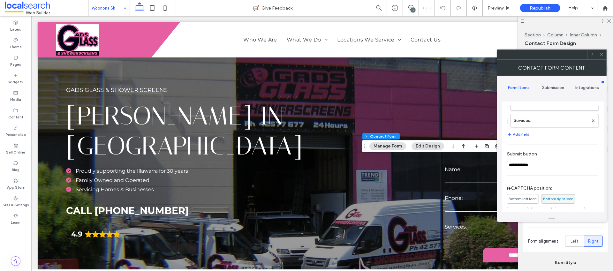
scroll to position [113, 0]
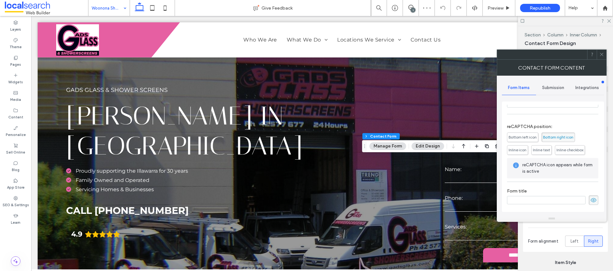
click at [545, 88] on span "Submission" at bounding box center [553, 87] width 22 height 5
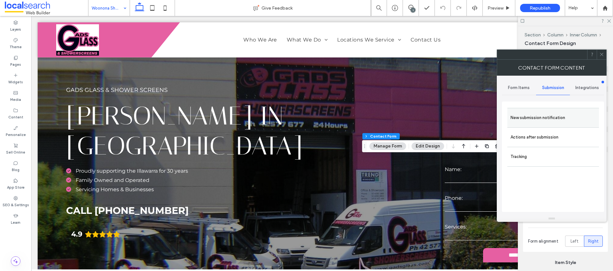
click at [530, 119] on label "New submission notification" at bounding box center [553, 117] width 85 height 13
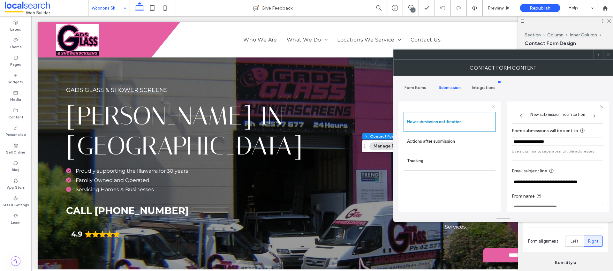
scroll to position [33, 0]
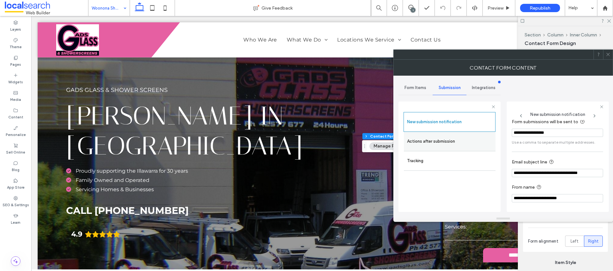
click at [466, 140] on label "Actions after submission" at bounding box center [449, 141] width 85 height 13
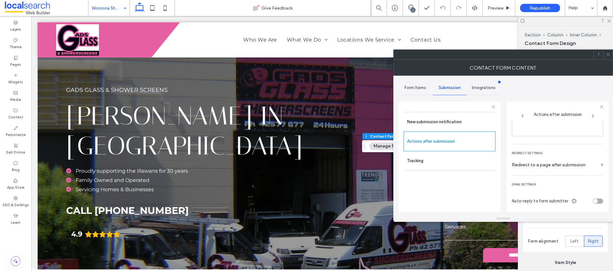
scroll to position [110, 0]
click at [607, 55] on icon at bounding box center [608, 54] width 5 height 5
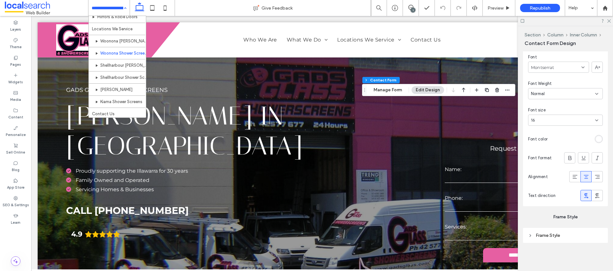
scroll to position [80, 0]
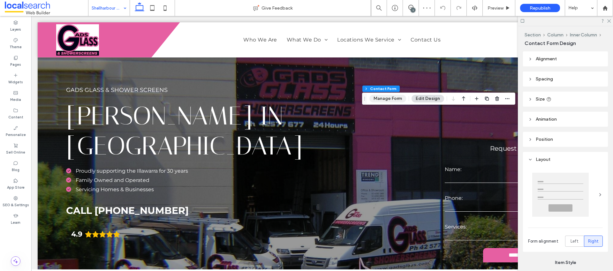
click at [389, 101] on button "Manage Form" at bounding box center [388, 99] width 37 height 8
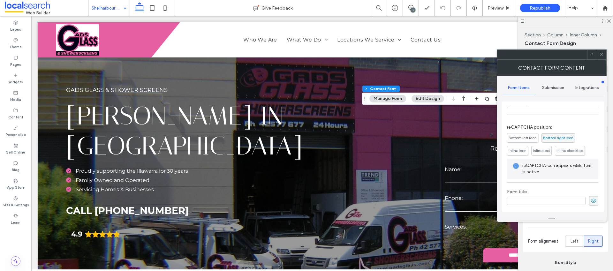
scroll to position [113, 0]
click at [548, 85] on span "Submission" at bounding box center [553, 87] width 22 height 5
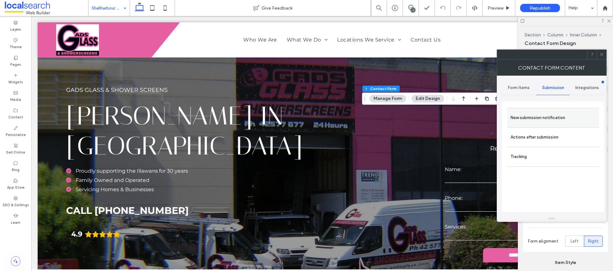
click at [545, 121] on label "New submission notification" at bounding box center [553, 117] width 85 height 13
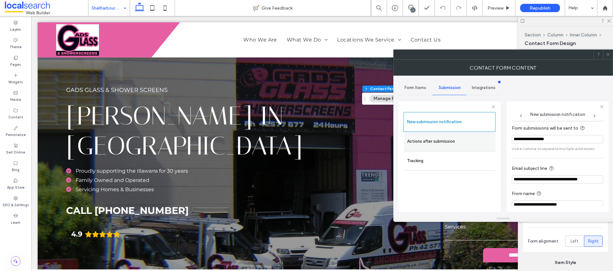
scroll to position [33, 0]
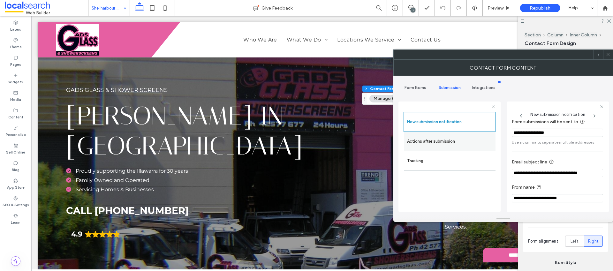
click at [450, 143] on label "Actions after submission" at bounding box center [449, 141] width 85 height 13
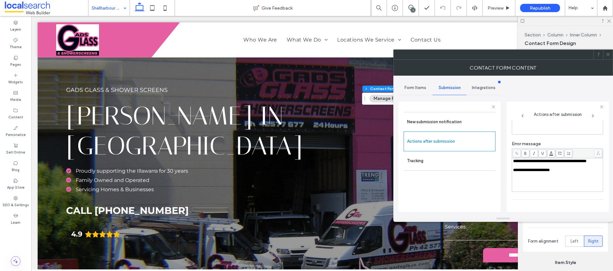
scroll to position [110, 0]
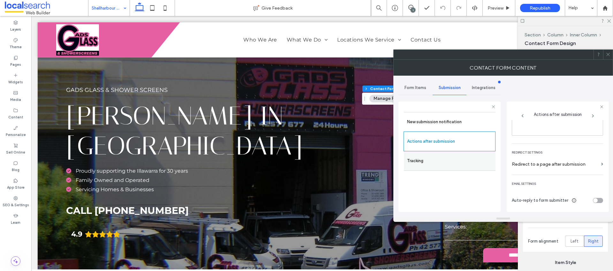
click at [468, 160] on label "Tracking" at bounding box center [449, 161] width 85 height 13
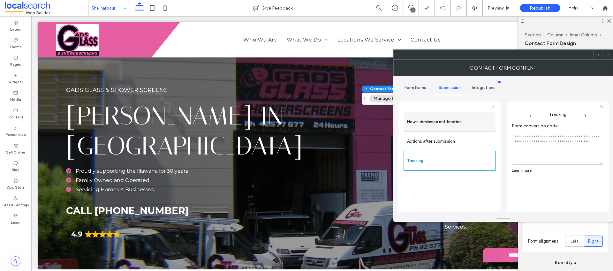
click at [475, 126] on label "New submission notification" at bounding box center [449, 122] width 85 height 13
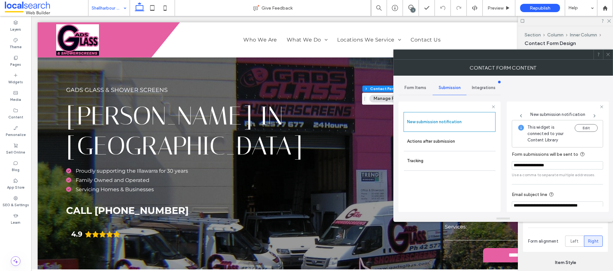
click at [607, 56] on use at bounding box center [608, 54] width 3 height 3
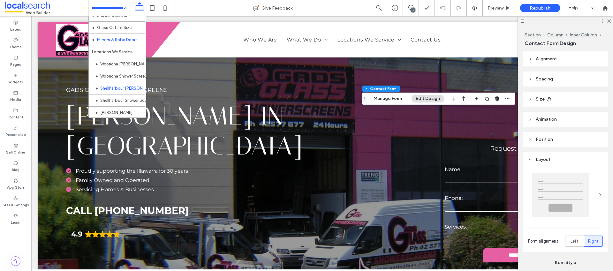
scroll to position [80, 0]
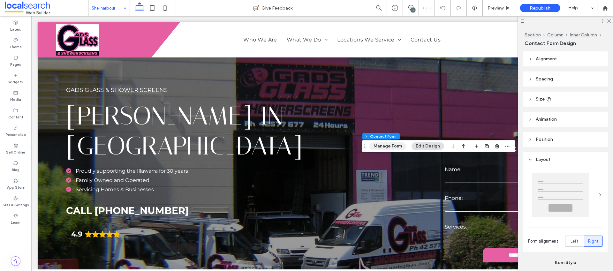
click at [395, 146] on button "Manage Form" at bounding box center [388, 146] width 37 height 8
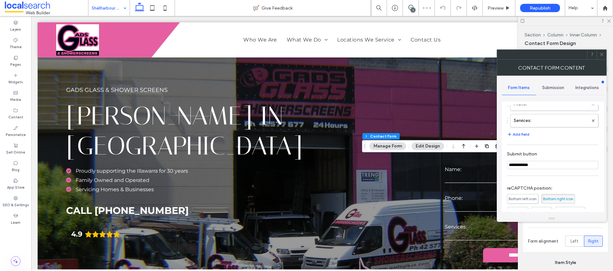
scroll to position [113, 0]
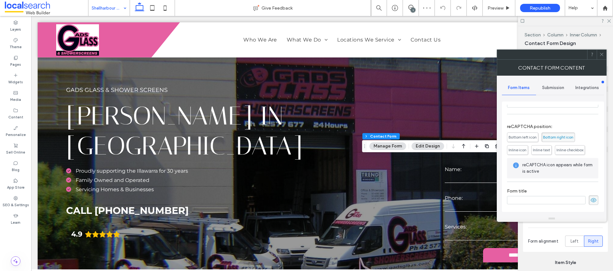
click at [552, 87] on span "Submission" at bounding box center [553, 87] width 22 height 5
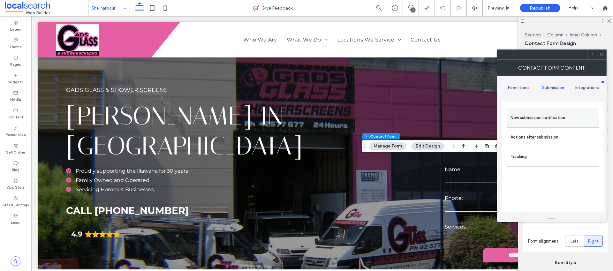
click at [545, 116] on label "New submission notification" at bounding box center [553, 117] width 85 height 13
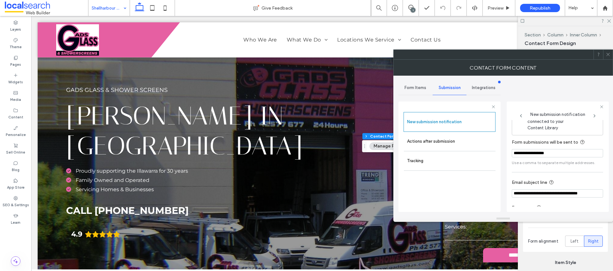
scroll to position [33, 0]
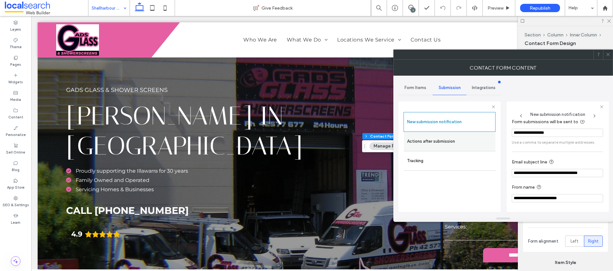
click at [469, 144] on label "Actions after submission" at bounding box center [449, 141] width 85 height 13
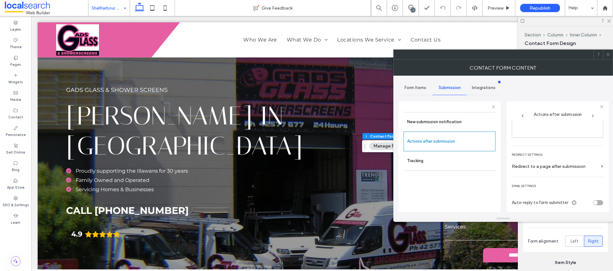
scroll to position [110, 0]
drag, startPoint x: 607, startPoint y: 57, endPoint x: 598, endPoint y: 70, distance: 16.0
click at [608, 57] on icon at bounding box center [608, 54] width 5 height 5
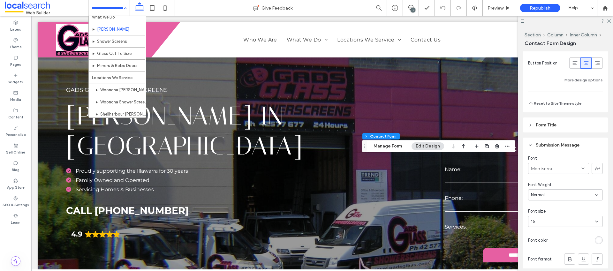
scroll to position [80, 0]
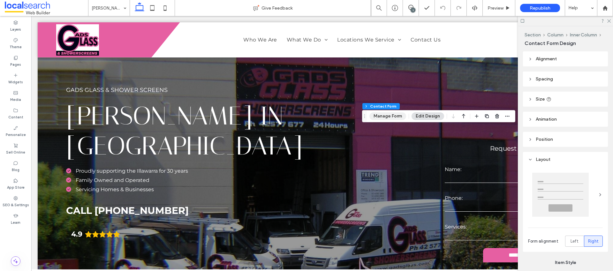
click at [392, 118] on button "Manage Form" at bounding box center [388, 116] width 37 height 8
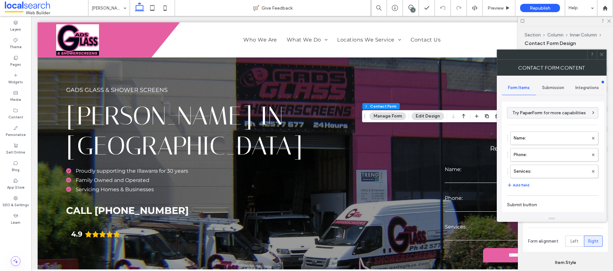
scroll to position [113, 0]
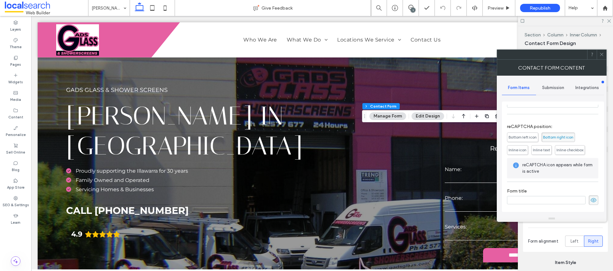
click at [548, 90] on span "Submission" at bounding box center [553, 87] width 22 height 5
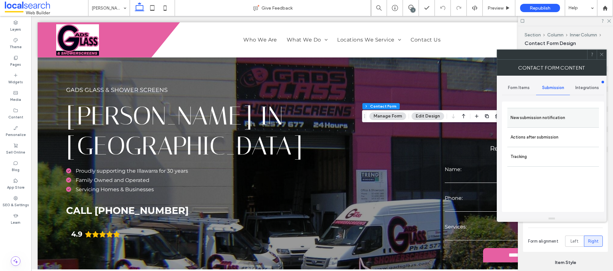
click at [552, 112] on label "New submission notification" at bounding box center [553, 117] width 85 height 13
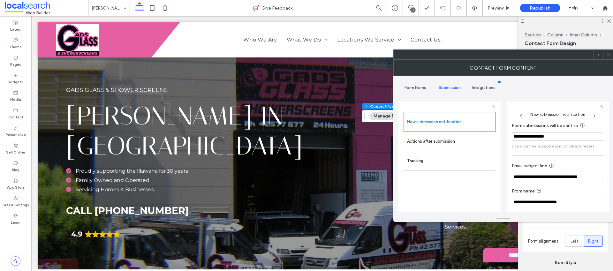
scroll to position [33, 0]
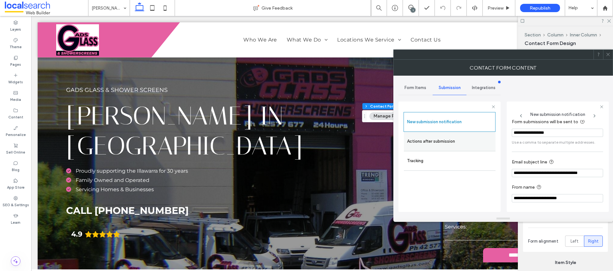
click at [460, 141] on label "Actions after submission" at bounding box center [449, 141] width 85 height 13
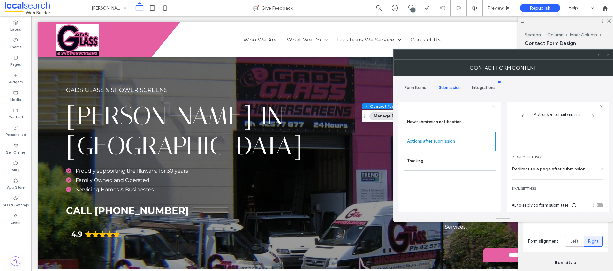
scroll to position [110, 0]
click at [607, 53] on icon at bounding box center [608, 54] width 5 height 5
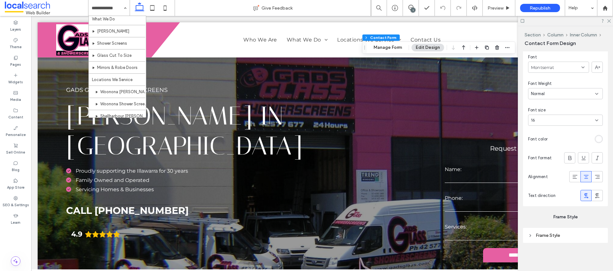
scroll to position [80, 0]
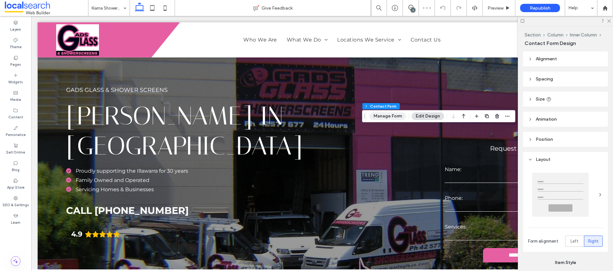
click at [396, 115] on button "Manage Form" at bounding box center [388, 116] width 37 height 8
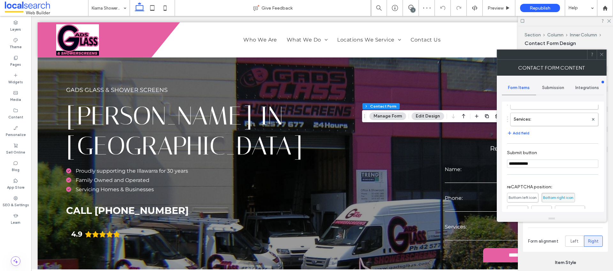
scroll to position [113, 0]
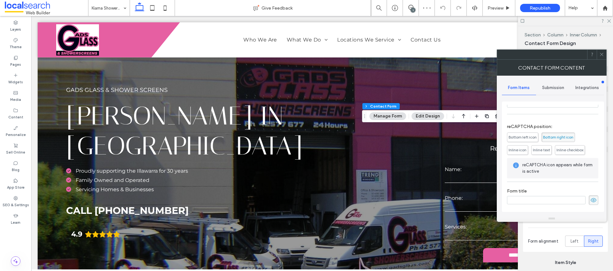
click at [546, 89] on span "Submission" at bounding box center [553, 87] width 22 height 5
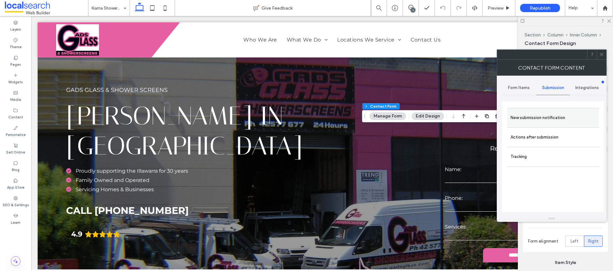
click at [544, 115] on label "New submission notification" at bounding box center [553, 117] width 85 height 13
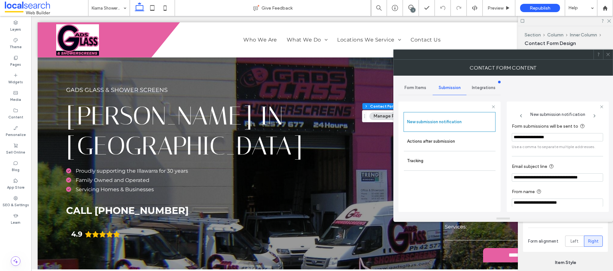
scroll to position [33, 0]
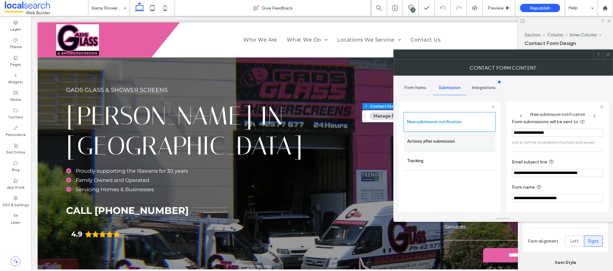
click at [471, 144] on label "Actions after submission" at bounding box center [449, 141] width 85 height 13
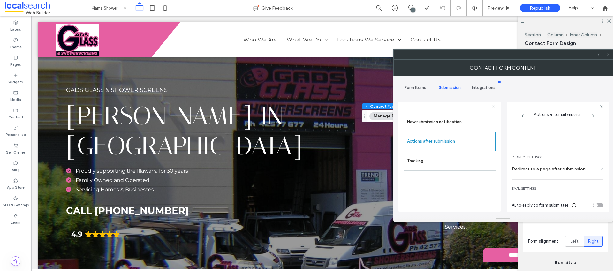
scroll to position [110, 0]
drag, startPoint x: 608, startPoint y: 54, endPoint x: 596, endPoint y: 55, distance: 11.9
click at [608, 54] on icon at bounding box center [608, 54] width 5 height 5
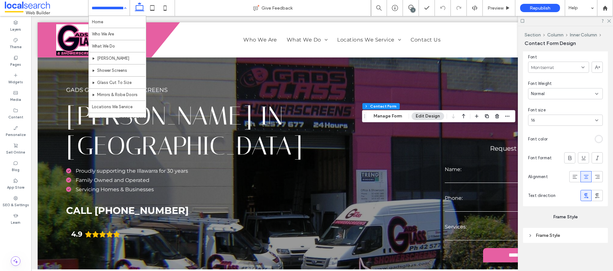
scroll to position [80, 0]
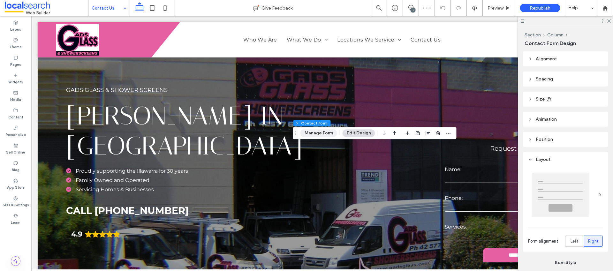
click at [309, 136] on button "Manage Form" at bounding box center [319, 133] width 37 height 8
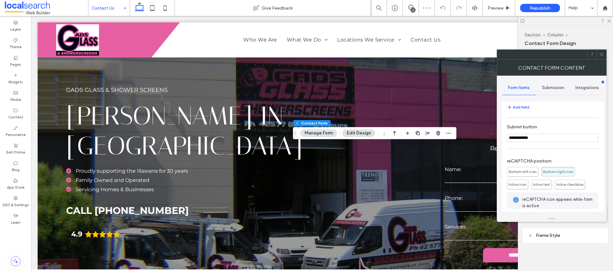
scroll to position [129, 0]
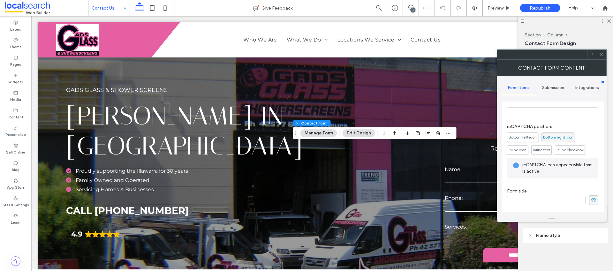
click at [548, 84] on div "Submission" at bounding box center [553, 88] width 34 height 14
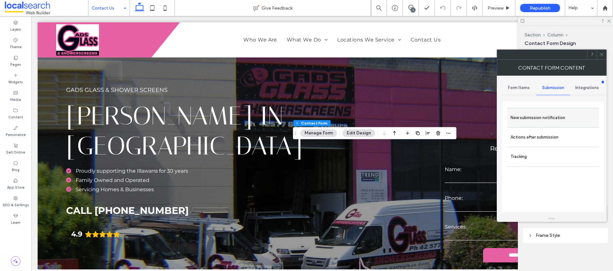
click at [530, 118] on label "New submission notification" at bounding box center [553, 117] width 85 height 13
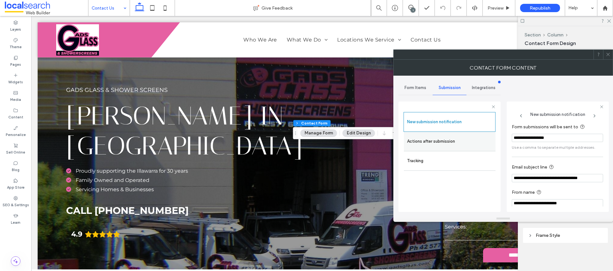
scroll to position [33, 0]
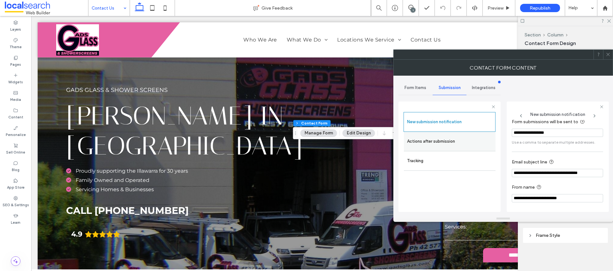
click at [439, 144] on label "Actions after submission" at bounding box center [449, 141] width 85 height 13
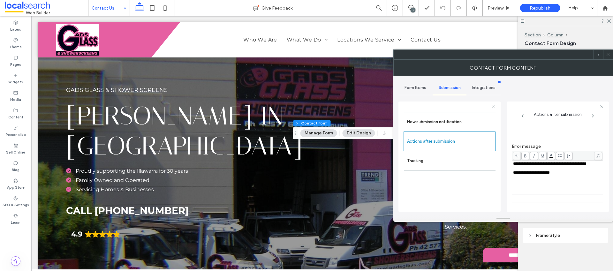
scroll to position [110, 0]
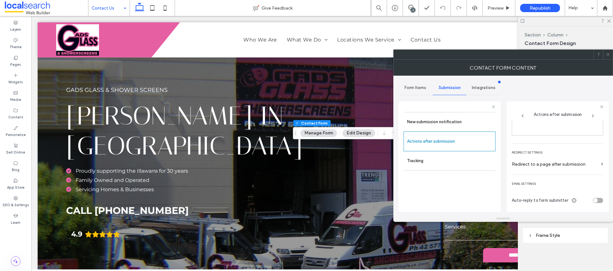
click at [610, 53] on icon at bounding box center [608, 54] width 5 height 5
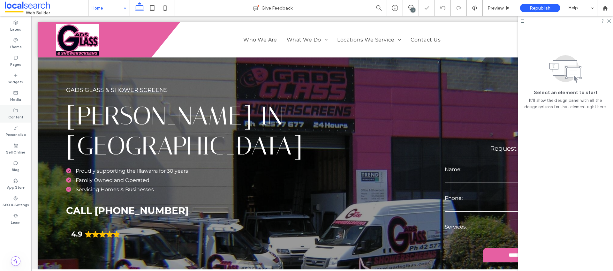
click at [21, 117] on label "Content" at bounding box center [15, 116] width 15 height 7
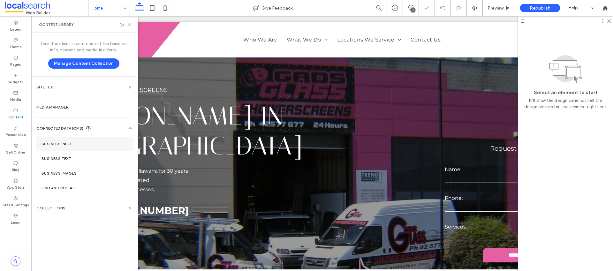
click at [71, 140] on section "Business Info" at bounding box center [84, 144] width 97 height 15
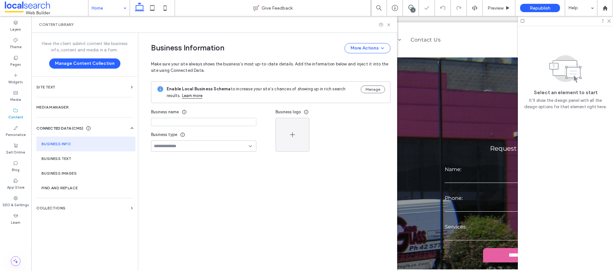
type input "**********"
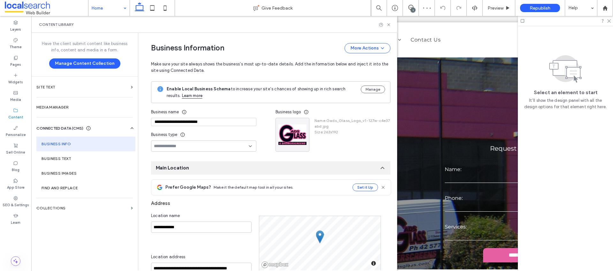
click at [207, 149] on div at bounding box center [203, 146] width 105 height 11
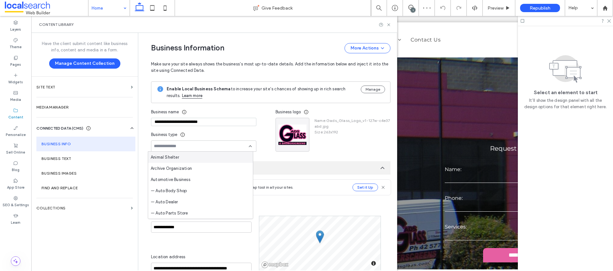
click at [208, 146] on input at bounding box center [201, 146] width 95 height 5
type input "*"
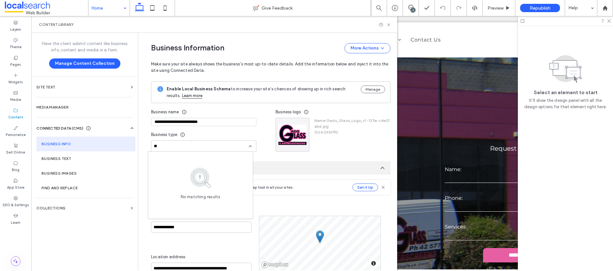
type input "*"
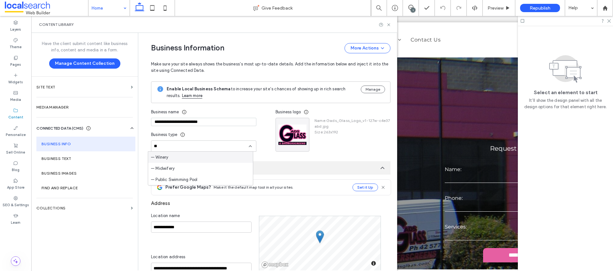
type input "*"
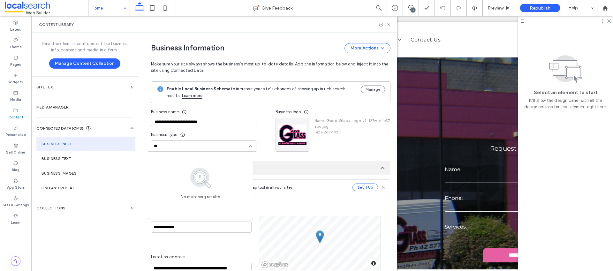
type input "*"
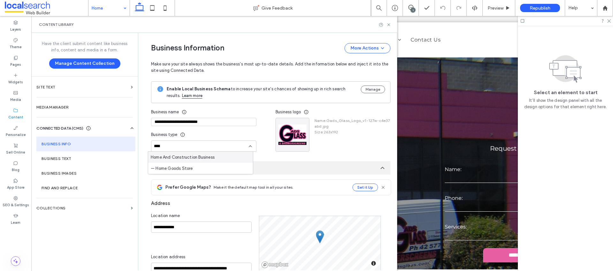
type input "****"
click at [201, 156] on span "Home And Construction Business" at bounding box center [183, 157] width 64 height 6
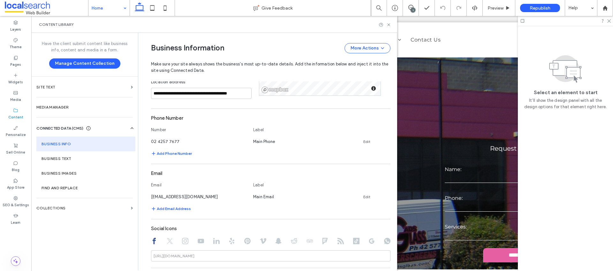
scroll to position [199, 0]
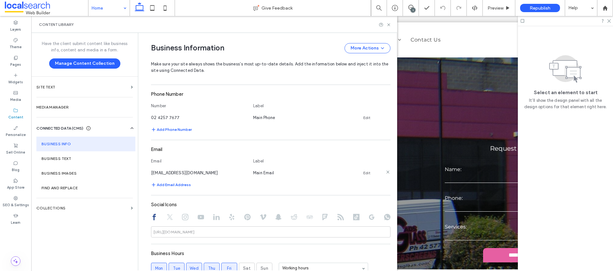
click at [364, 174] on link "Edit" at bounding box center [367, 173] width 7 height 5
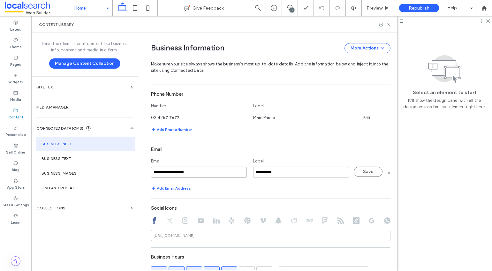
click at [218, 172] on input "**********" at bounding box center [199, 172] width 96 height 11
paste input "**********"
type input "**********"
click at [358, 175] on button "Save" at bounding box center [368, 172] width 29 height 10
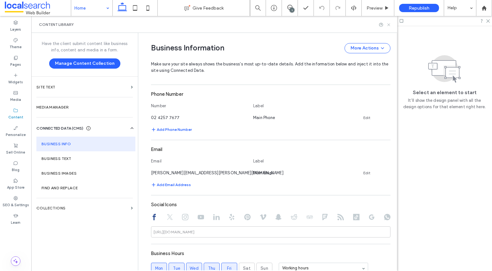
click at [388, 25] on icon at bounding box center [389, 24] width 5 height 5
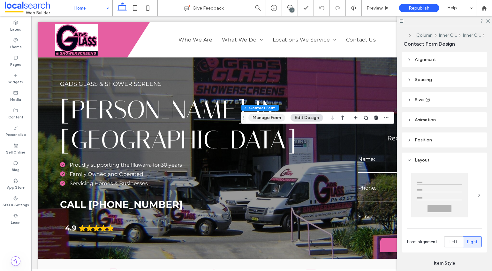
click at [275, 119] on button "Manage Form" at bounding box center [267, 118] width 37 height 8
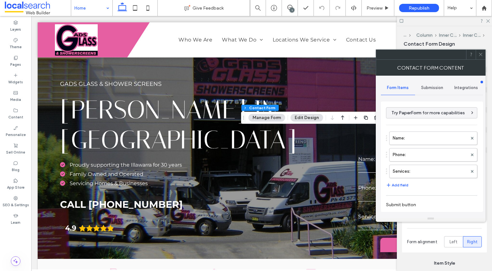
click at [425, 90] on span "Submission" at bounding box center [432, 87] width 22 height 5
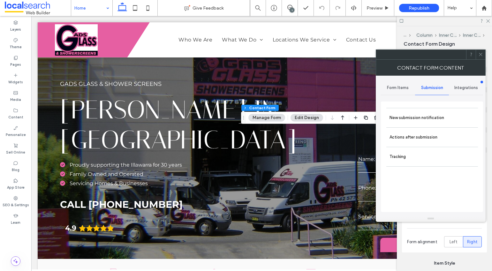
click at [434, 87] on span "Submission" at bounding box center [432, 87] width 22 height 5
click at [432, 108] on div "New submission notification" at bounding box center [433, 117] width 92 height 19
click at [433, 111] on label "New submission notification" at bounding box center [432, 117] width 85 height 13
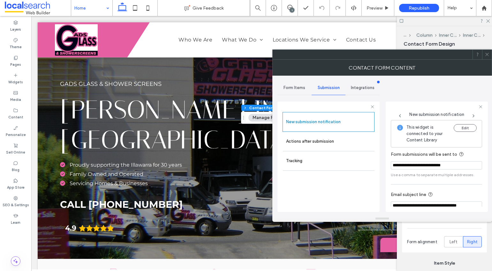
click at [488, 57] on icon at bounding box center [487, 54] width 5 height 5
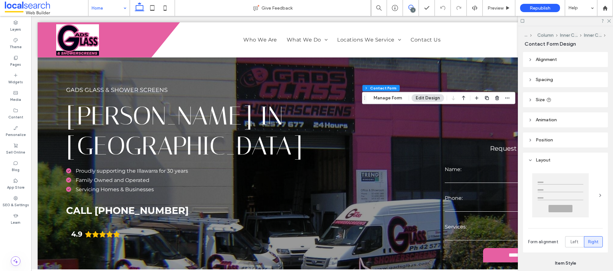
drag, startPoint x: 407, startPoint y: 7, endPoint x: 410, endPoint y: 7, distance: 3.5
click at [407, 7] on span at bounding box center [411, 7] width 16 height 5
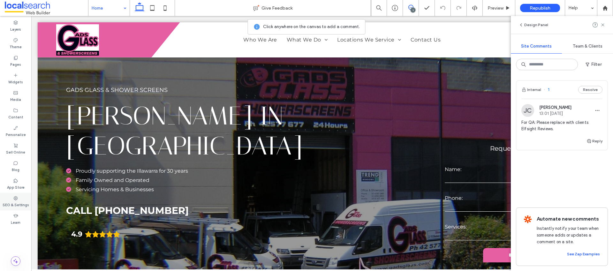
click at [18, 201] on label "SEO & Settings" at bounding box center [16, 204] width 27 height 7
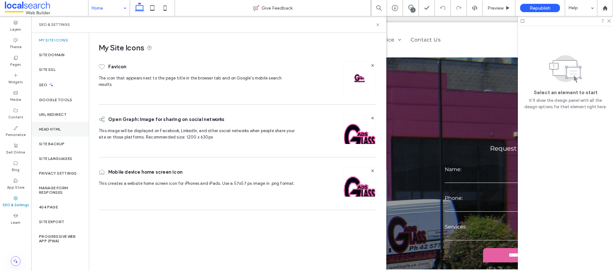
click at [56, 122] on div "Head HTML" at bounding box center [59, 129] width 57 height 15
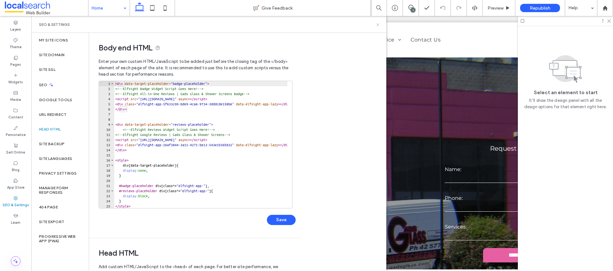
click at [379, 25] on icon at bounding box center [378, 24] width 5 height 5
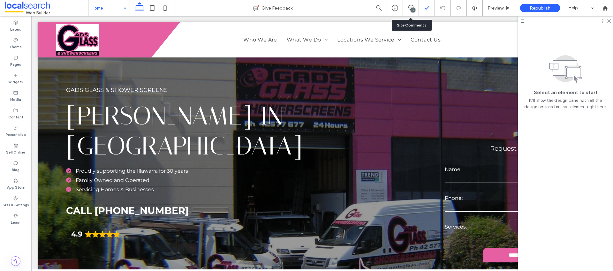
click at [409, 7] on icon at bounding box center [411, 7] width 5 height 5
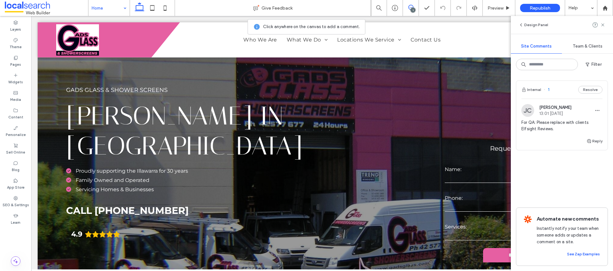
click at [592, 95] on div "Internal 1 Resolve" at bounding box center [562, 90] width 91 height 18
click at [590, 90] on button "Resolve" at bounding box center [591, 90] width 24 height 8
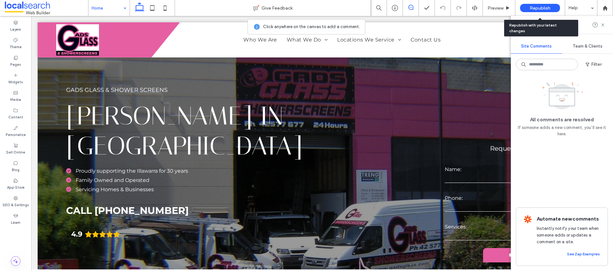
click at [537, 9] on span "Republish" at bounding box center [540, 7] width 21 height 5
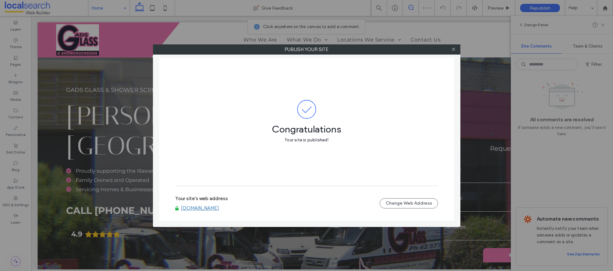
click at [198, 206] on link "[DOMAIN_NAME]" at bounding box center [200, 208] width 38 height 6
click at [453, 51] on icon at bounding box center [453, 49] width 5 height 5
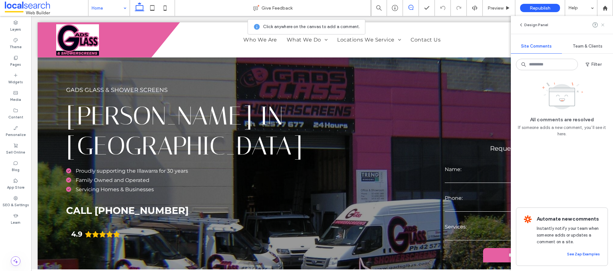
click at [602, 25] on use at bounding box center [603, 24] width 3 height 3
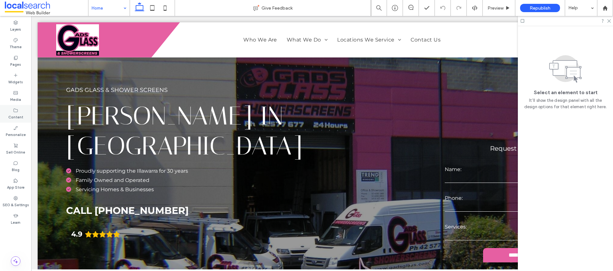
click at [15, 111] on icon at bounding box center [15, 110] width 5 height 5
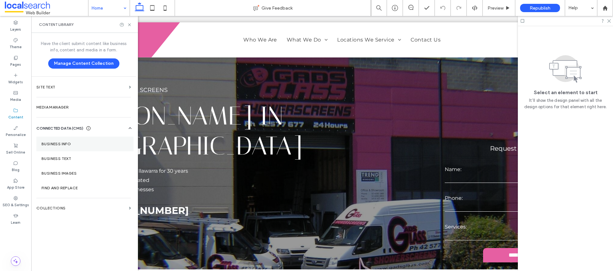
click at [56, 138] on section "Business Info" at bounding box center [84, 144] width 97 height 15
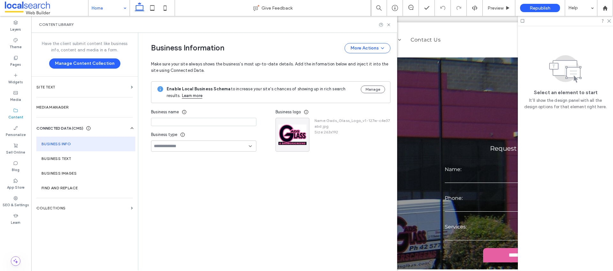
type input "**********"
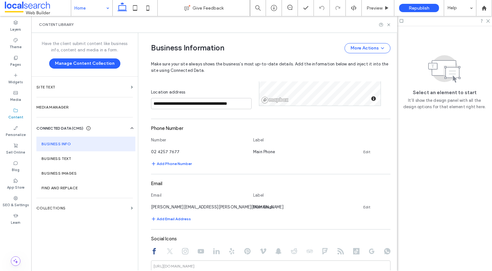
scroll to position [258, 0]
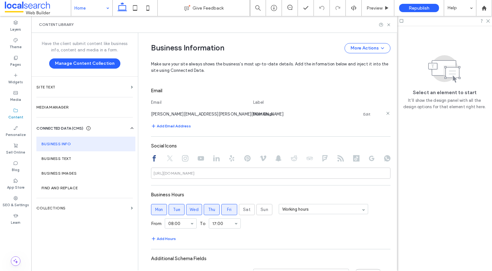
click at [364, 115] on link "Edit" at bounding box center [367, 114] width 7 height 5
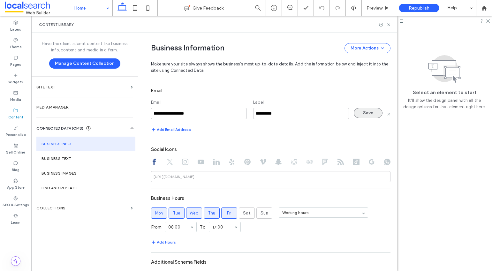
type input "**********"
click at [356, 115] on button "Save" at bounding box center [368, 113] width 29 height 10
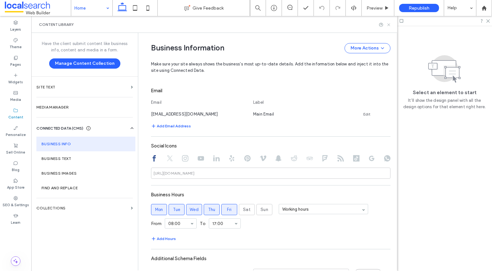
click at [387, 24] on icon at bounding box center [389, 24] width 5 height 5
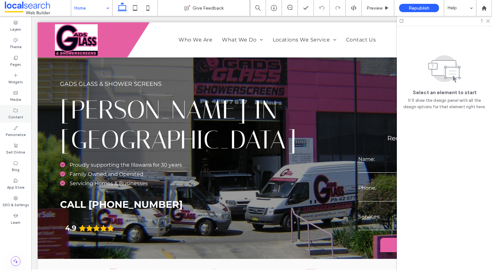
click at [14, 113] on label "Content" at bounding box center [15, 116] width 15 height 7
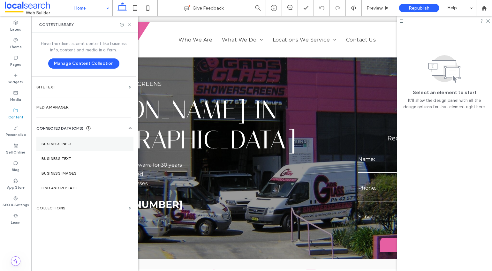
click at [60, 142] on label "Business Info" at bounding box center [85, 144] width 87 height 4
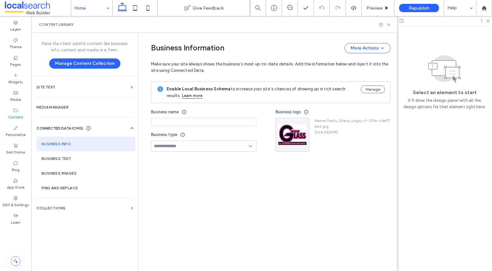
type input "**********"
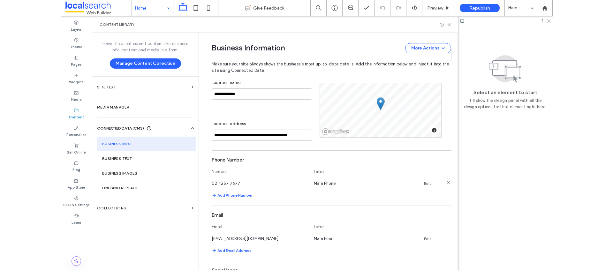
scroll to position [188, 0]
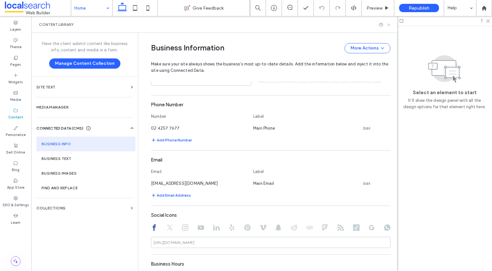
click at [387, 25] on icon at bounding box center [389, 24] width 5 height 5
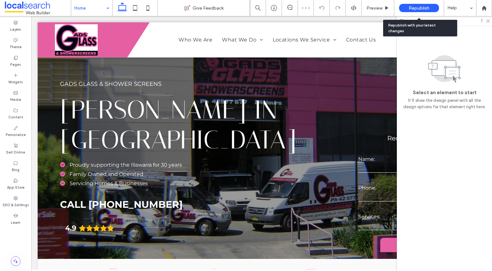
click at [421, 5] on div "Republish" at bounding box center [419, 8] width 40 height 8
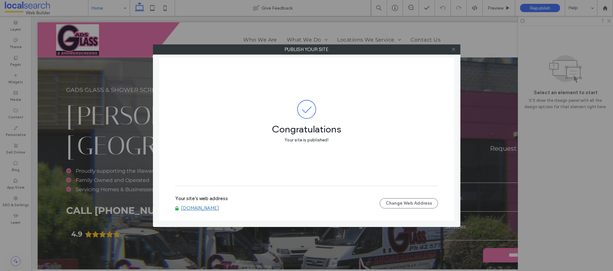
click at [456, 49] on icon at bounding box center [453, 49] width 5 height 5
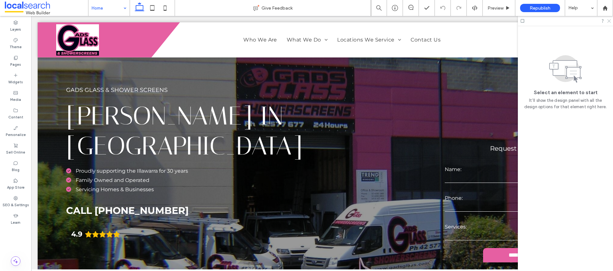
click at [608, 21] on icon at bounding box center [609, 21] width 4 height 4
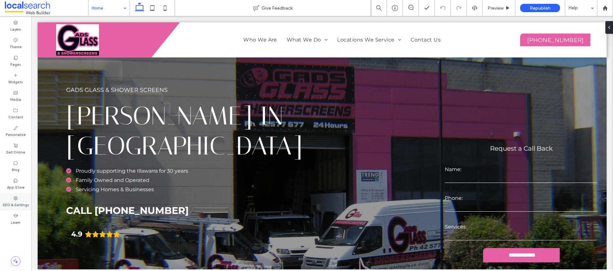
click at [15, 207] on label "SEO & Settings" at bounding box center [16, 204] width 27 height 7
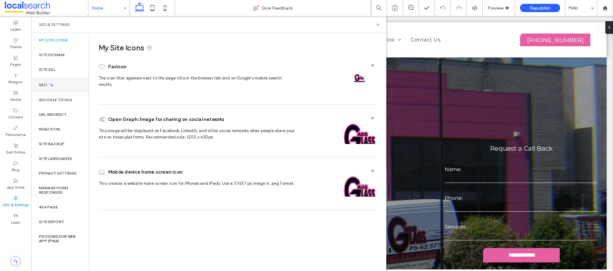
click at [46, 85] on label "SEO" at bounding box center [44, 85] width 10 height 4
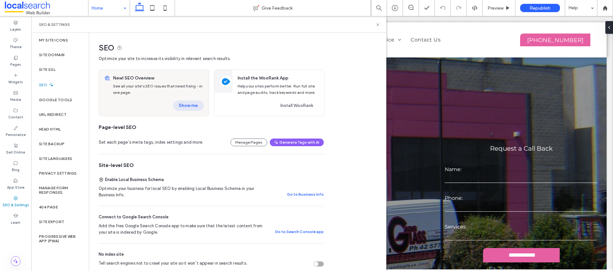
click at [189, 103] on button "Show me" at bounding box center [188, 106] width 31 height 10
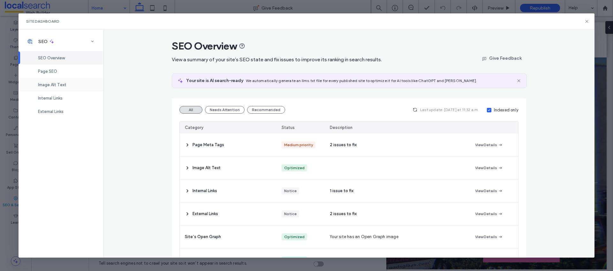
click at [57, 79] on div "Image Alt Text" at bounding box center [61, 84] width 85 height 13
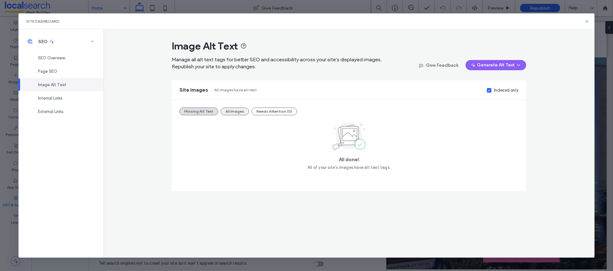
click at [233, 111] on button "All Images" at bounding box center [235, 112] width 28 height 8
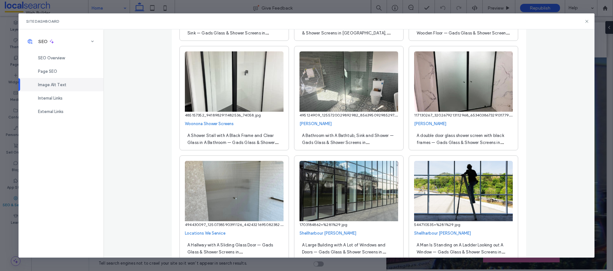
scroll to position [526, 0]
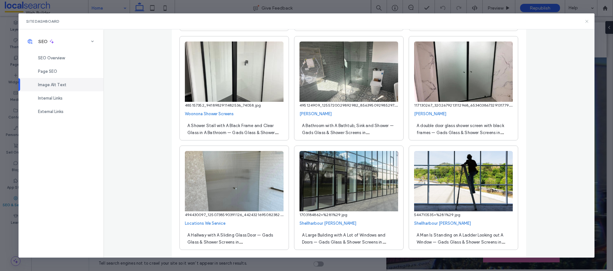
click at [588, 20] on use at bounding box center [587, 21] width 3 height 3
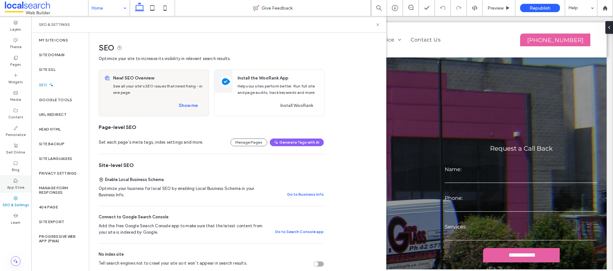
click at [15, 184] on label "App Store" at bounding box center [16, 186] width 18 height 7
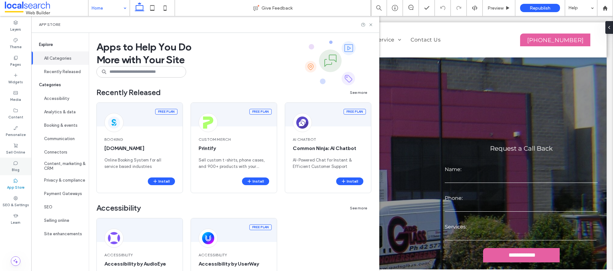
click at [15, 169] on label "Blog" at bounding box center [16, 169] width 8 height 7
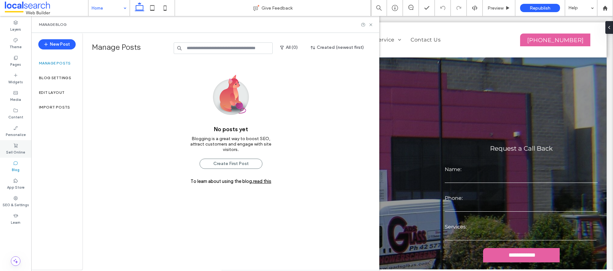
click at [14, 154] on label "Sell Online" at bounding box center [15, 151] width 19 height 7
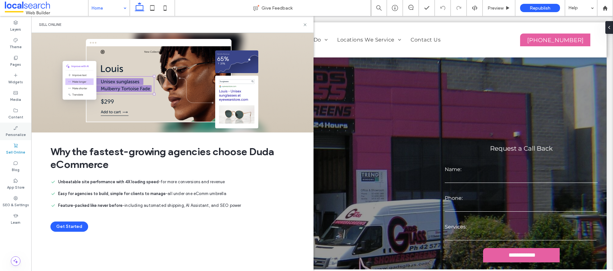
click at [11, 131] on label "Personalize" at bounding box center [16, 134] width 20 height 7
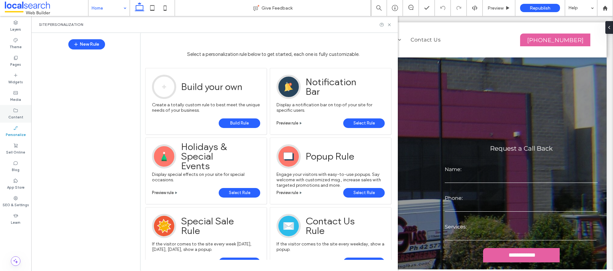
click at [15, 114] on label "Content" at bounding box center [15, 116] width 15 height 7
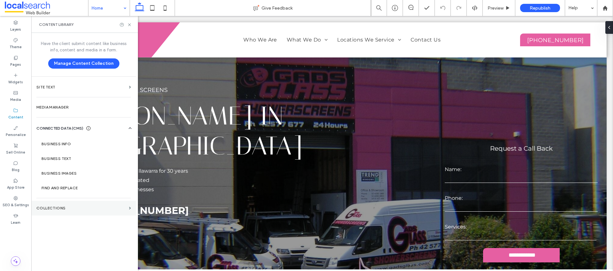
click at [65, 206] on label "Collections" at bounding box center [81, 208] width 90 height 4
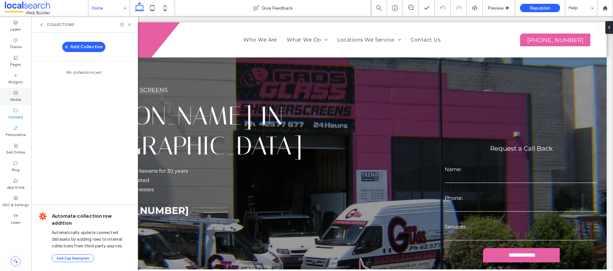
click at [20, 98] on label "Media" at bounding box center [15, 99] width 11 height 7
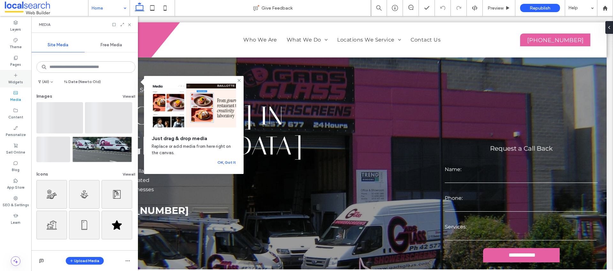
click at [18, 79] on label "Widgets" at bounding box center [15, 81] width 15 height 7
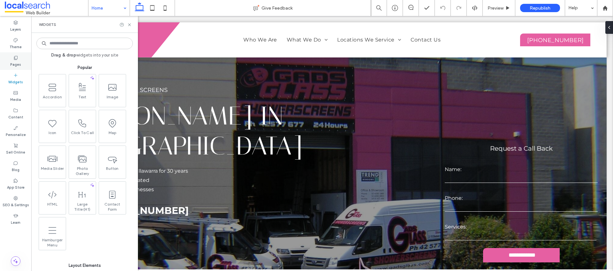
click at [17, 65] on label "Pages" at bounding box center [15, 63] width 11 height 7
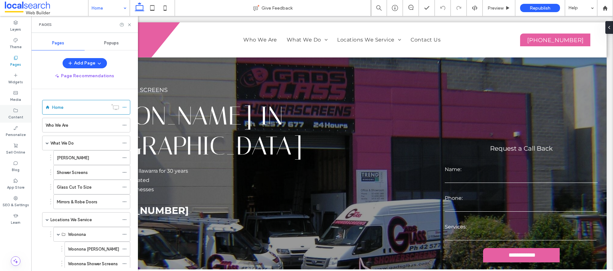
click at [12, 113] on label "Content" at bounding box center [15, 116] width 15 height 7
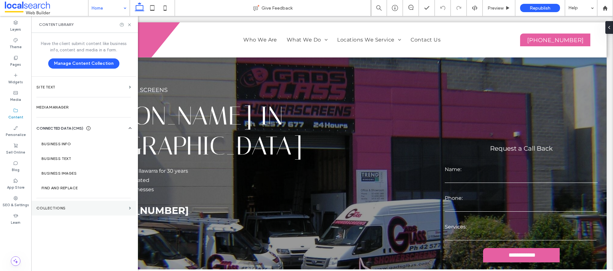
click at [62, 207] on label "Collections" at bounding box center [81, 208] width 90 height 4
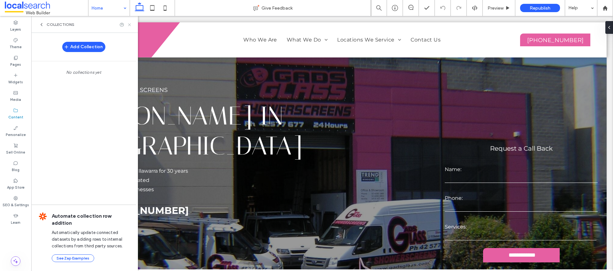
click at [131, 24] on icon at bounding box center [129, 24] width 5 height 5
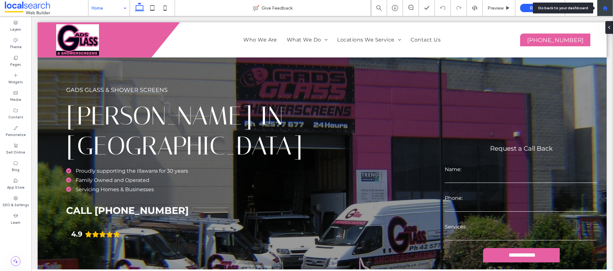
click at [602, 10] on div at bounding box center [605, 7] width 15 height 5
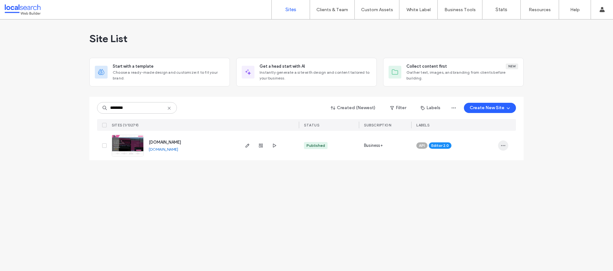
type input "********"
click at [502, 147] on icon "button" at bounding box center [503, 145] width 5 height 5
click at [475, 185] on span "Assign Label" at bounding box center [476, 186] width 24 height 6
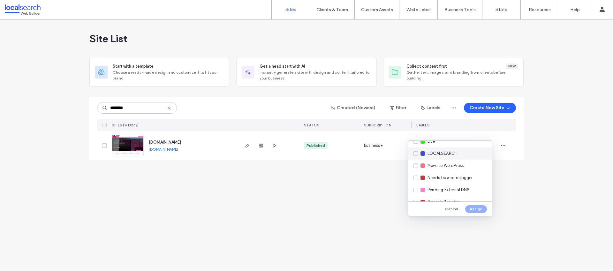
scroll to position [120, 0]
click at [437, 154] on div "Live" at bounding box center [451, 150] width 84 height 12
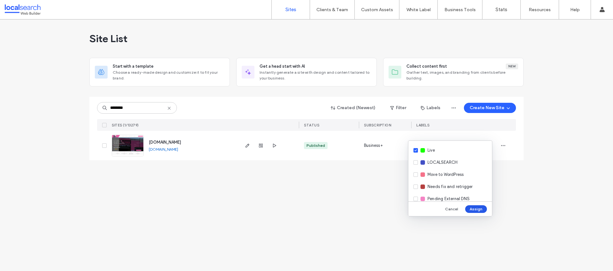
click at [476, 205] on button "Assign" at bounding box center [476, 209] width 22 height 8
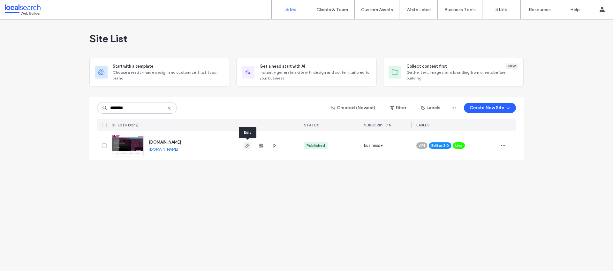
click at [247, 145] on use "button" at bounding box center [248, 146] width 4 height 4
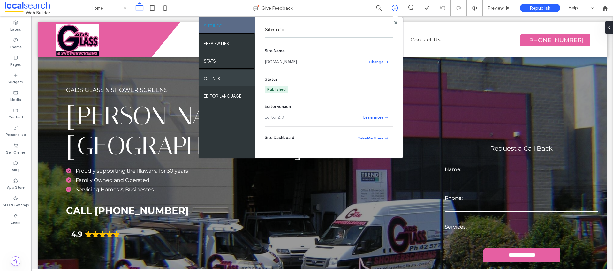
click at [234, 76] on div "Clients" at bounding box center [227, 78] width 56 height 16
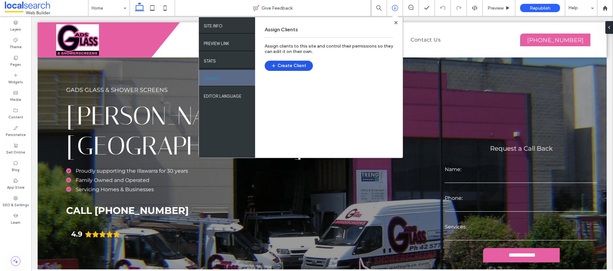
click at [297, 66] on button "Create Client" at bounding box center [289, 66] width 48 height 10
drag, startPoint x: 15, startPoint y: 198, endPoint x: 19, endPoint y: 196, distance: 4.2
click at [15, 198] on use at bounding box center [16, 198] width 4 height 4
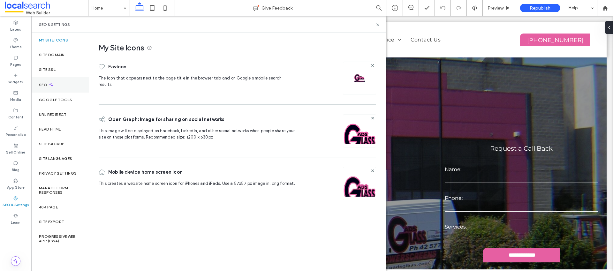
click at [65, 85] on div "SEO" at bounding box center [59, 85] width 57 height 16
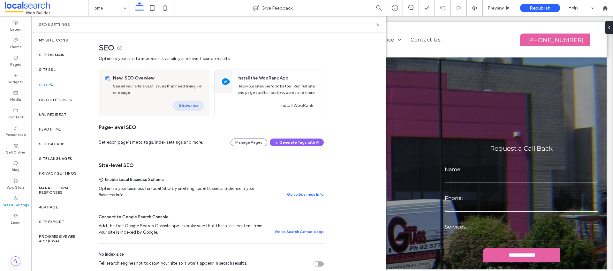
click at [182, 105] on button "Show me" at bounding box center [188, 106] width 31 height 10
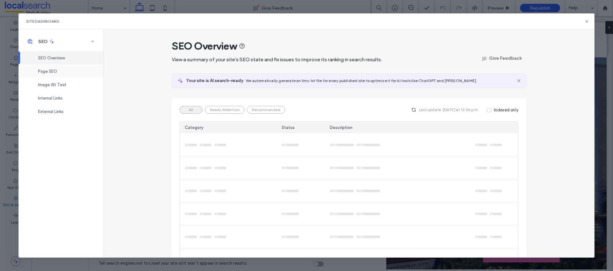
click at [61, 69] on div "Page SEO" at bounding box center [61, 71] width 85 height 13
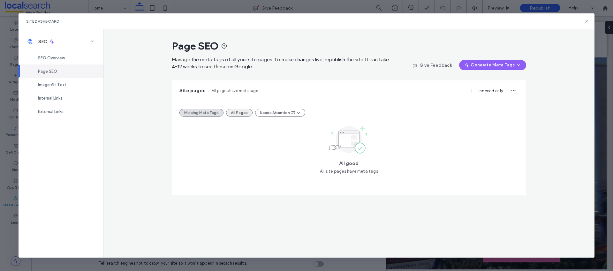
click at [234, 113] on button "All Pages" at bounding box center [239, 113] width 27 height 8
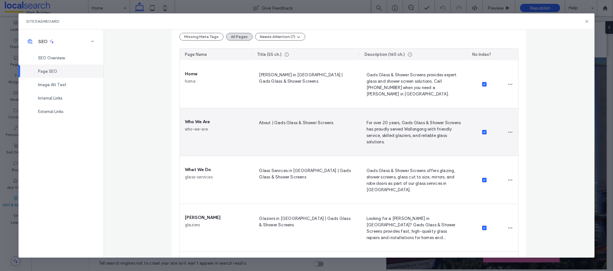
scroll to position [74, 0]
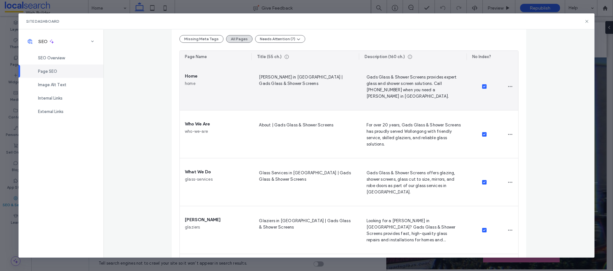
click at [483, 87] on icon at bounding box center [484, 87] width 2 height 2
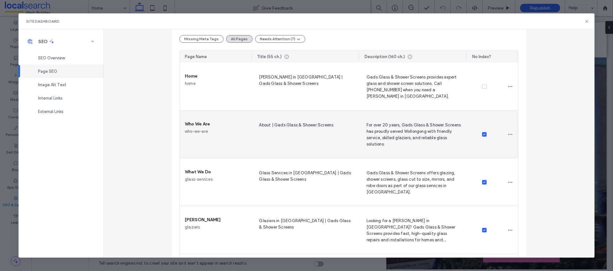
click at [483, 135] on icon at bounding box center [484, 135] width 3 height 2
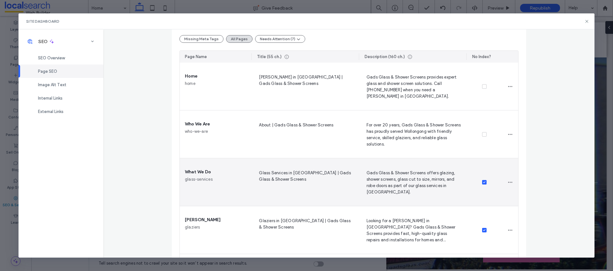
click at [482, 183] on span at bounding box center [484, 182] width 4 height 4
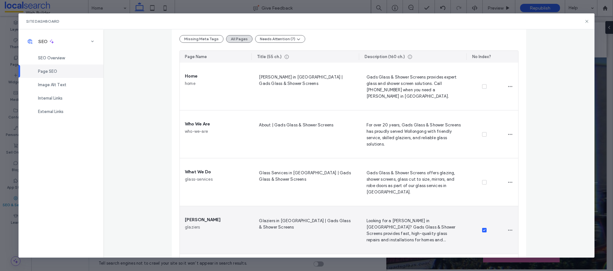
drag, startPoint x: 480, startPoint y: 231, endPoint x: 483, endPoint y: 226, distance: 5.2
click at [482, 230] on span at bounding box center [484, 230] width 4 height 4
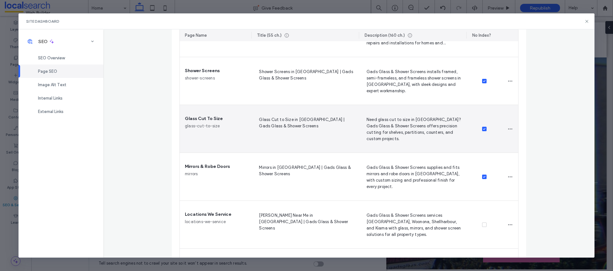
scroll to position [270, 0]
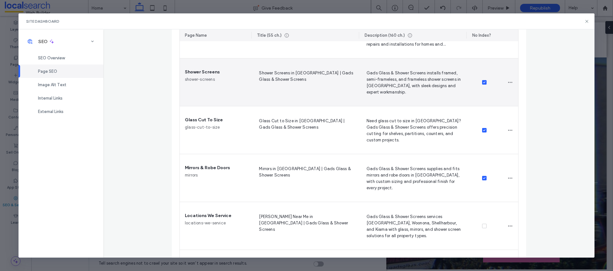
click at [482, 84] on span at bounding box center [484, 82] width 4 height 4
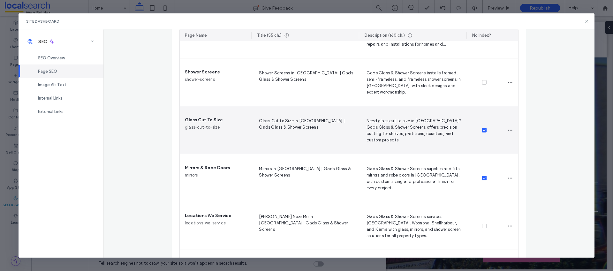
click at [482, 129] on span at bounding box center [484, 130] width 4 height 4
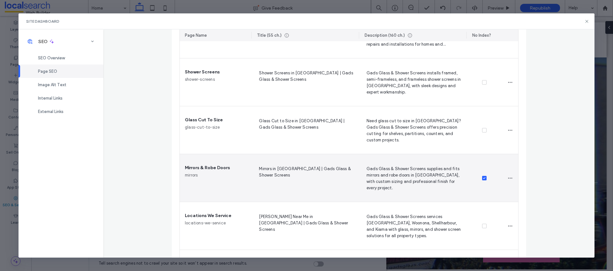
click at [482, 180] on span at bounding box center [484, 178] width 4 height 4
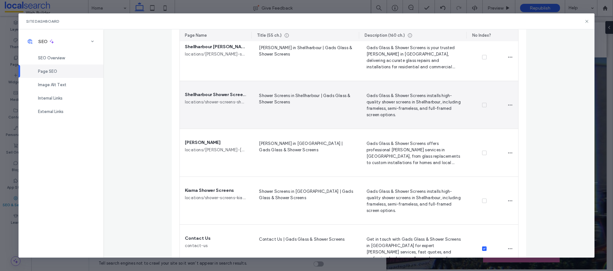
scroll to position [605, 0]
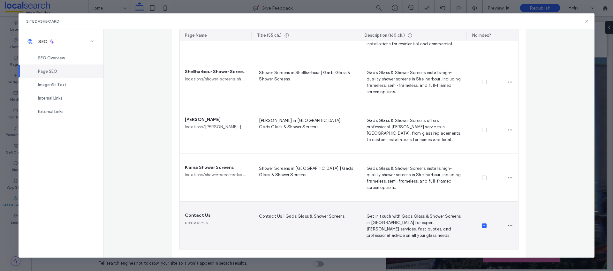
click at [483, 225] on icon at bounding box center [484, 226] width 3 height 2
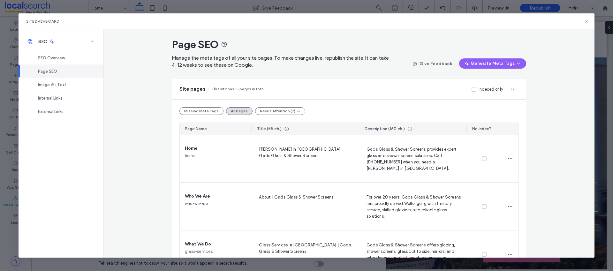
scroll to position [0, 0]
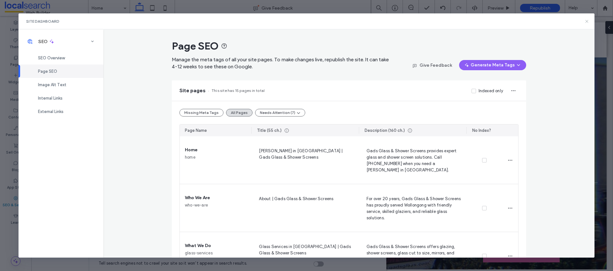
click at [587, 20] on icon at bounding box center [587, 21] width 5 height 5
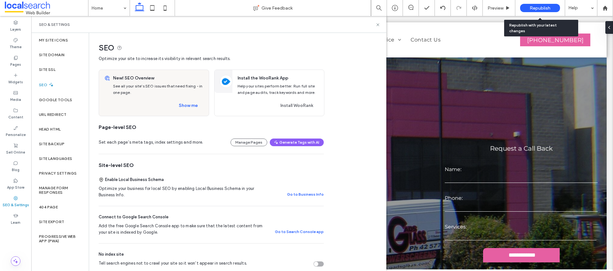
click at [537, 10] on span "Republish" at bounding box center [540, 7] width 21 height 5
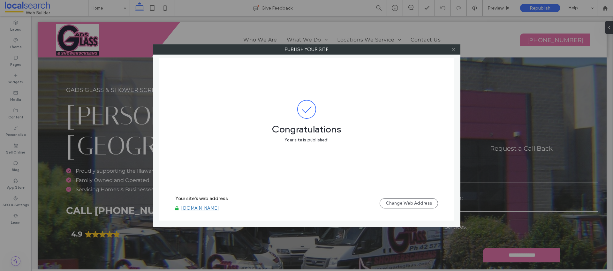
click at [454, 50] on icon at bounding box center [453, 49] width 5 height 5
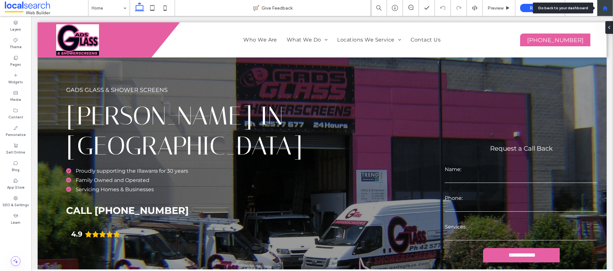
click at [603, 12] on div at bounding box center [605, 8] width 16 height 16
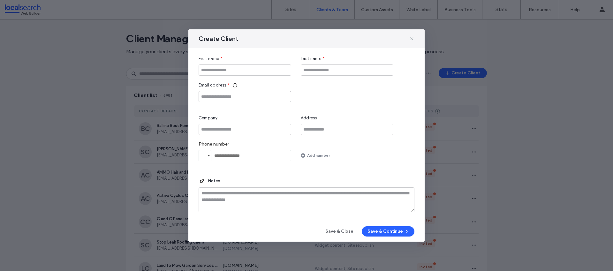
click at [221, 99] on input "Email address" at bounding box center [245, 96] width 93 height 11
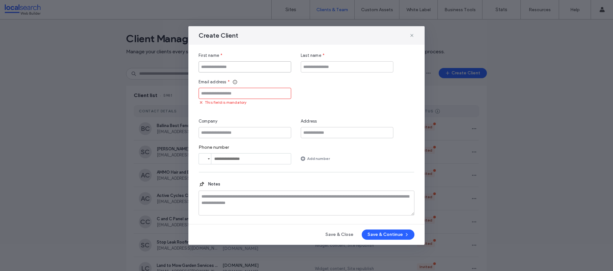
click at [217, 71] on input "First name" at bounding box center [245, 66] width 93 height 11
paste input "**********"
click at [227, 65] on input "**********" at bounding box center [245, 66] width 93 height 11
type input "**********"
click at [255, 132] on input "Company" at bounding box center [245, 132] width 93 height 11
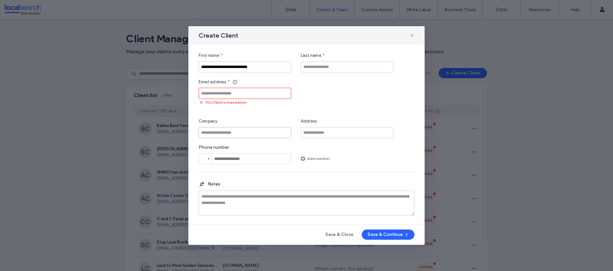
paste input "**********"
type input "**********"
click at [316, 71] on input "Last name" at bounding box center [347, 66] width 93 height 11
type input "******"
click at [229, 98] on input "Email address" at bounding box center [245, 93] width 93 height 11
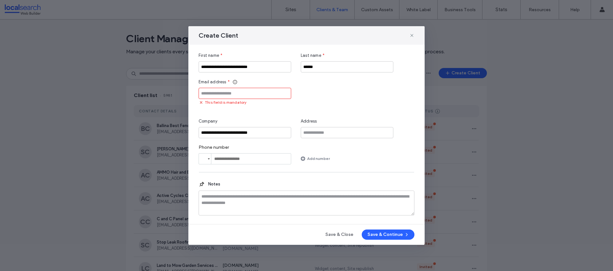
paste input "**********"
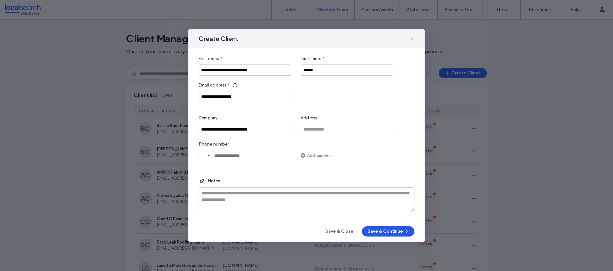
type input "**********"
click at [377, 233] on button "Save & Continue" at bounding box center [388, 231] width 53 height 10
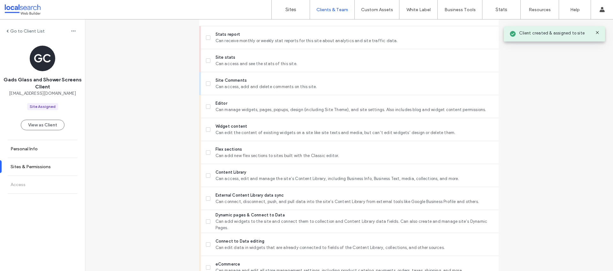
scroll to position [510, 0]
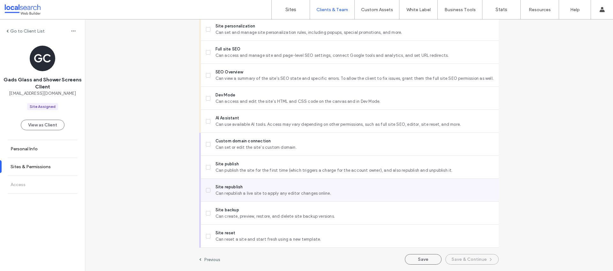
click at [216, 188] on span "Site republish" at bounding box center [355, 187] width 278 height 6
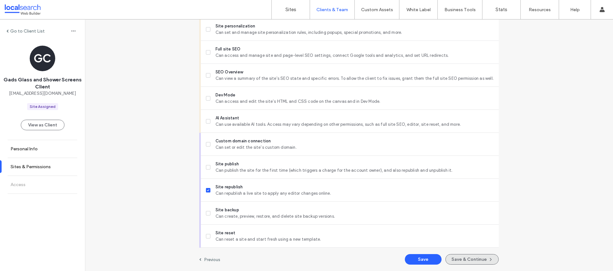
click at [460, 260] on button "Save & Continue" at bounding box center [472, 259] width 53 height 11
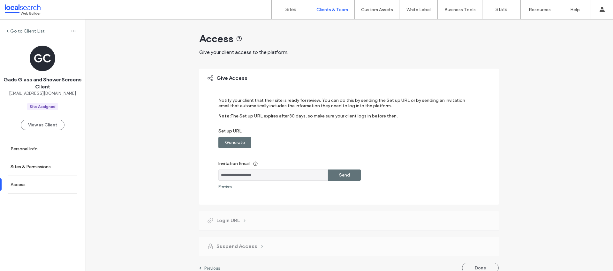
click at [238, 147] on label "Generate" at bounding box center [235, 143] width 20 height 12
click at [329, 144] on div "Copy" at bounding box center [344, 142] width 33 height 11
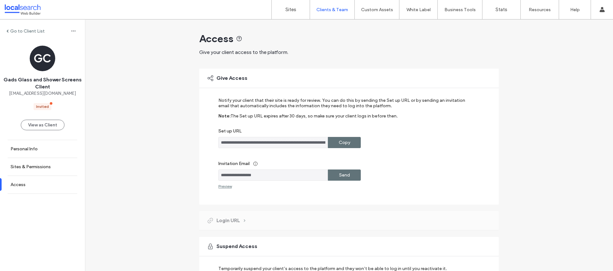
drag, startPoint x: 264, startPoint y: 177, endPoint x: 214, endPoint y: 173, distance: 50.0
click at [214, 173] on div "**********" at bounding box center [349, 137] width 300 height 136
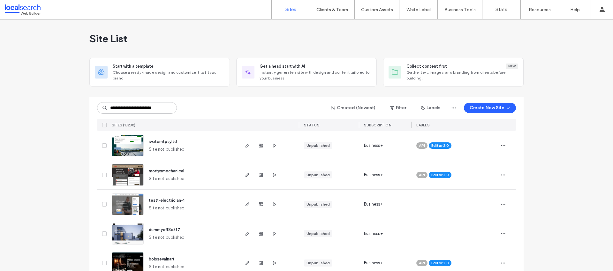
scroll to position [0, 4]
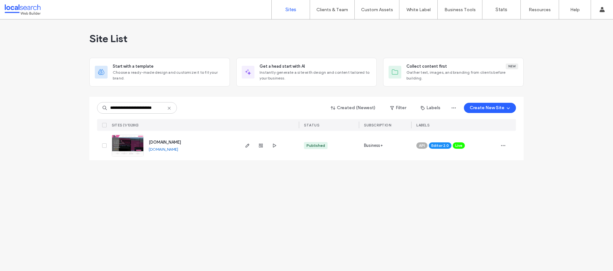
type input "**********"
